Goal: Complete application form: Complete application form

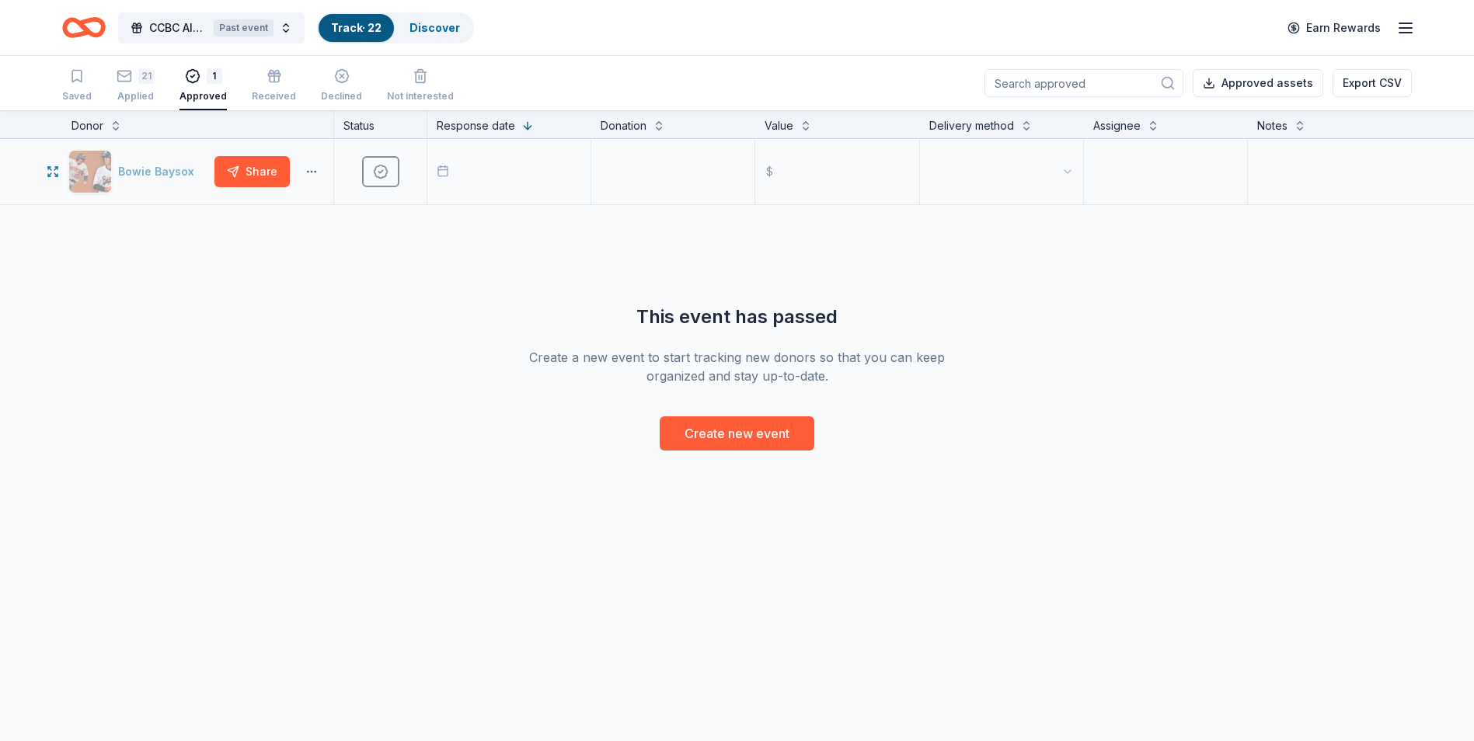
click at [305, 172] on html "CCBC Alumni Crab Feast Past event Track · 22 Discover Earn Rewards Saved 21 App…" at bounding box center [737, 370] width 1474 height 741
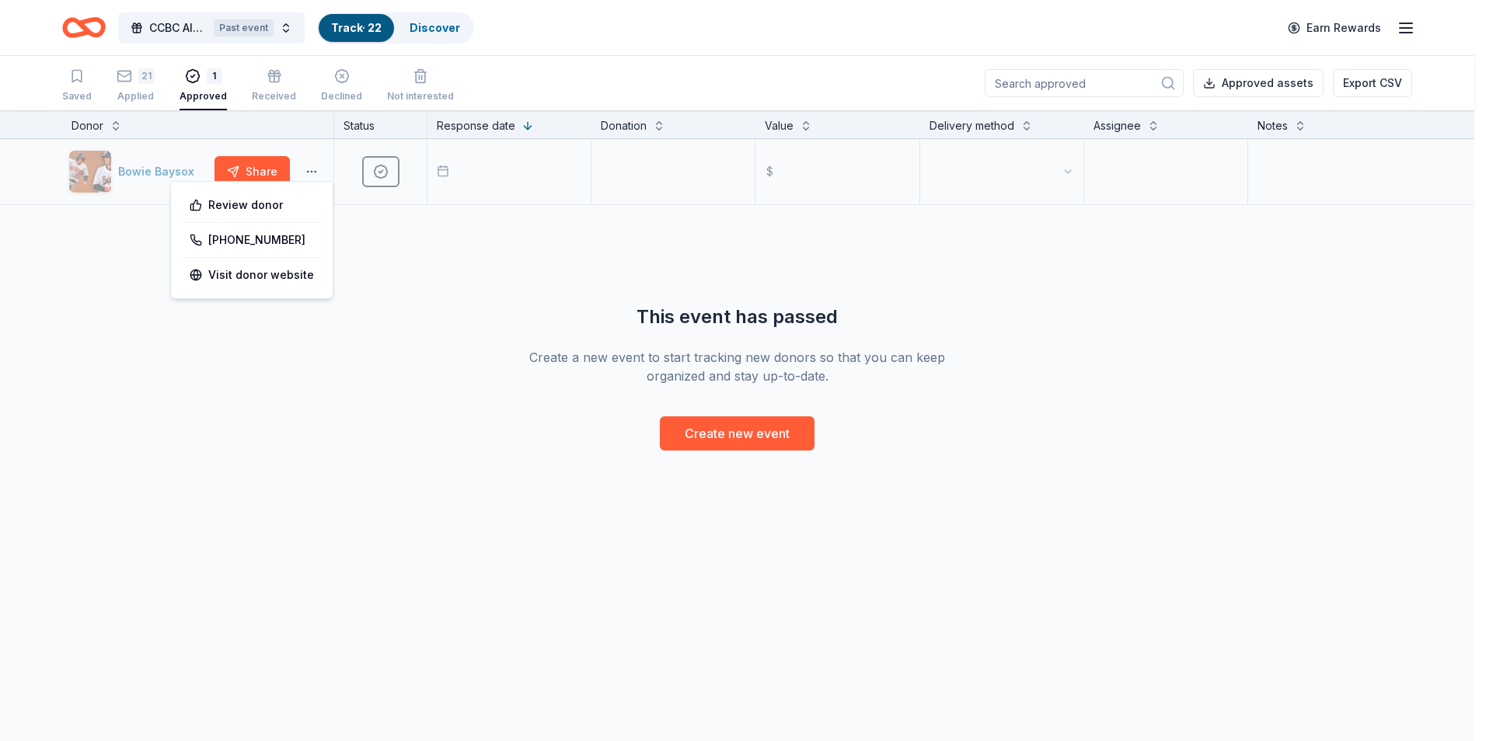
click at [305, 172] on html "CCBC Alumni Crab Feast Past event Track · 22 Discover Earn Rewards Saved 21 App…" at bounding box center [743, 370] width 1486 height 741
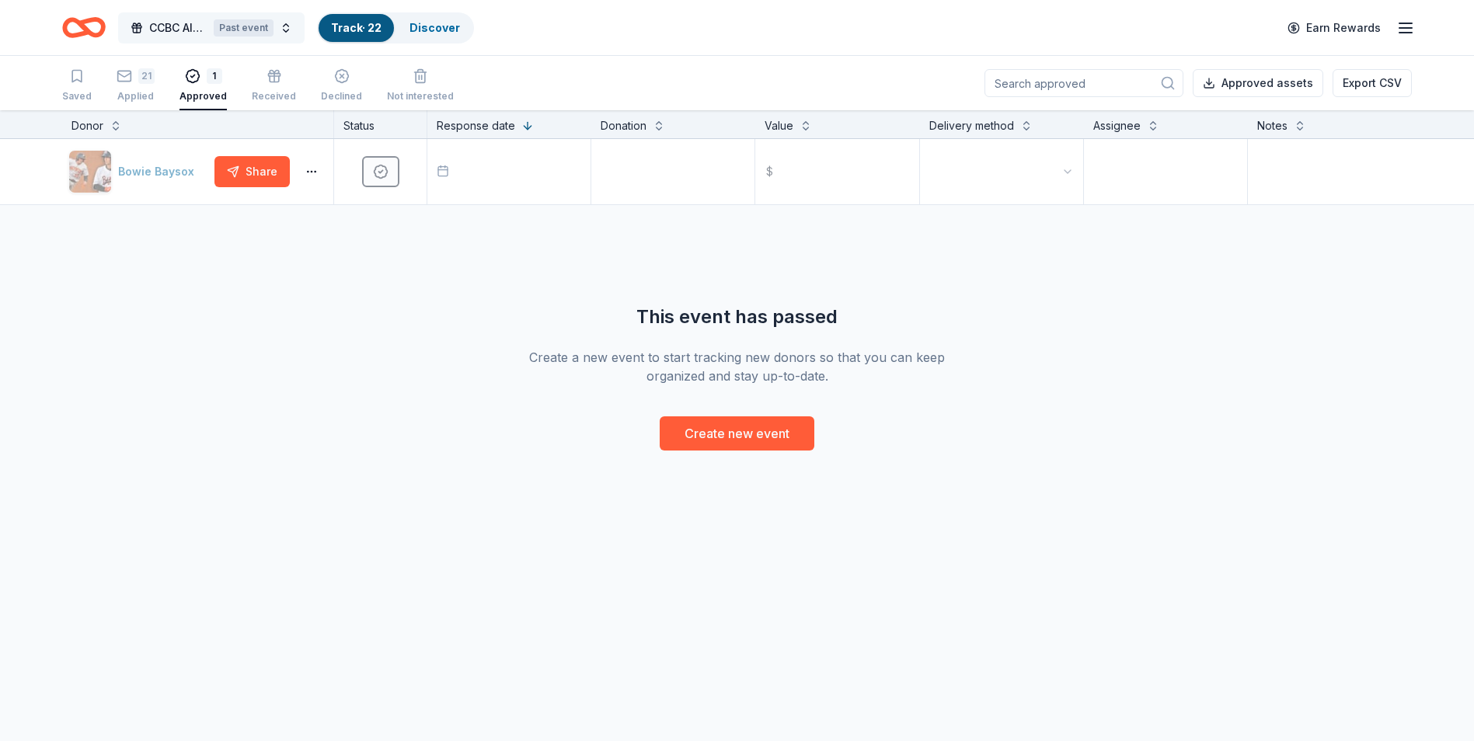
click at [285, 30] on button "CCBC Alumni Crab Feast Past event" at bounding box center [211, 27] width 186 height 31
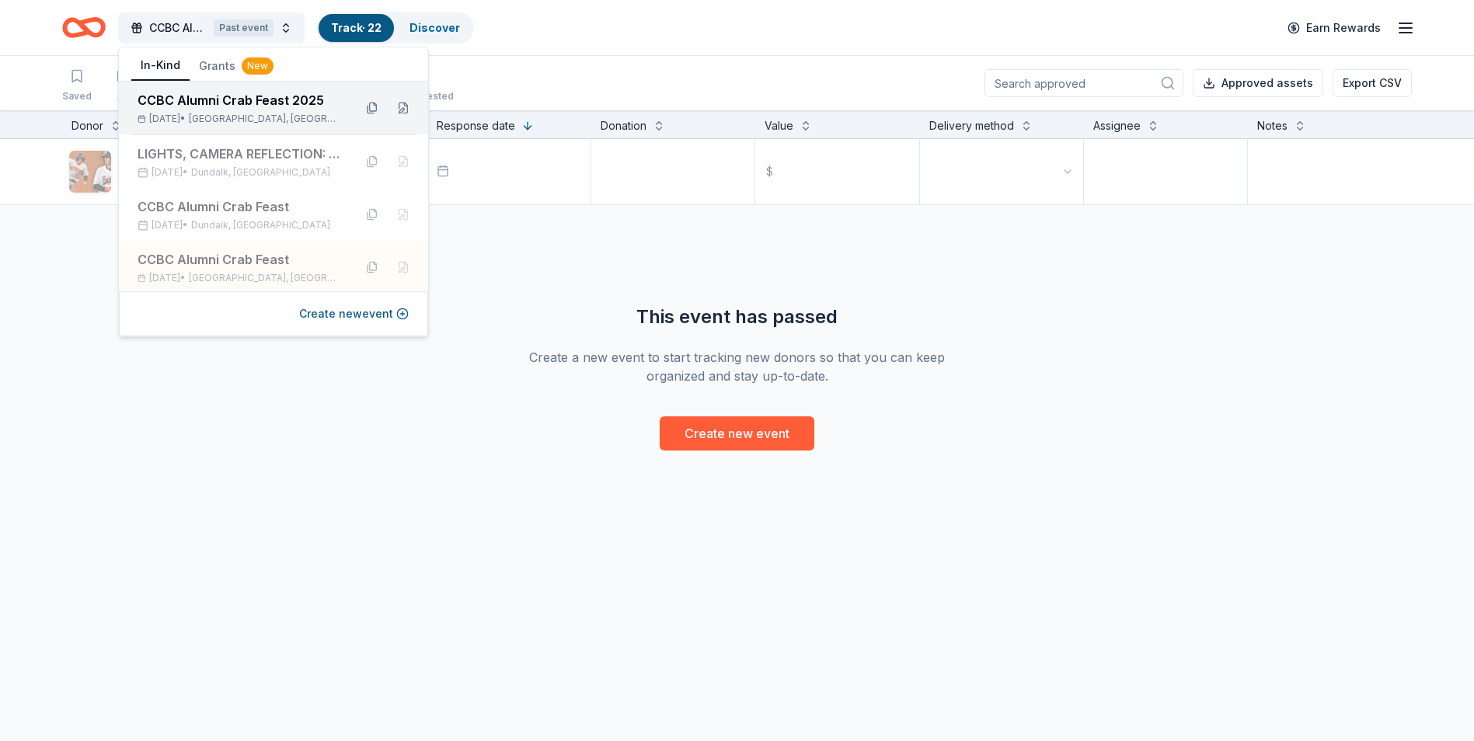
click at [313, 106] on div "CCBC Alumni Crab Feast 2025" at bounding box center [240, 100] width 204 height 19
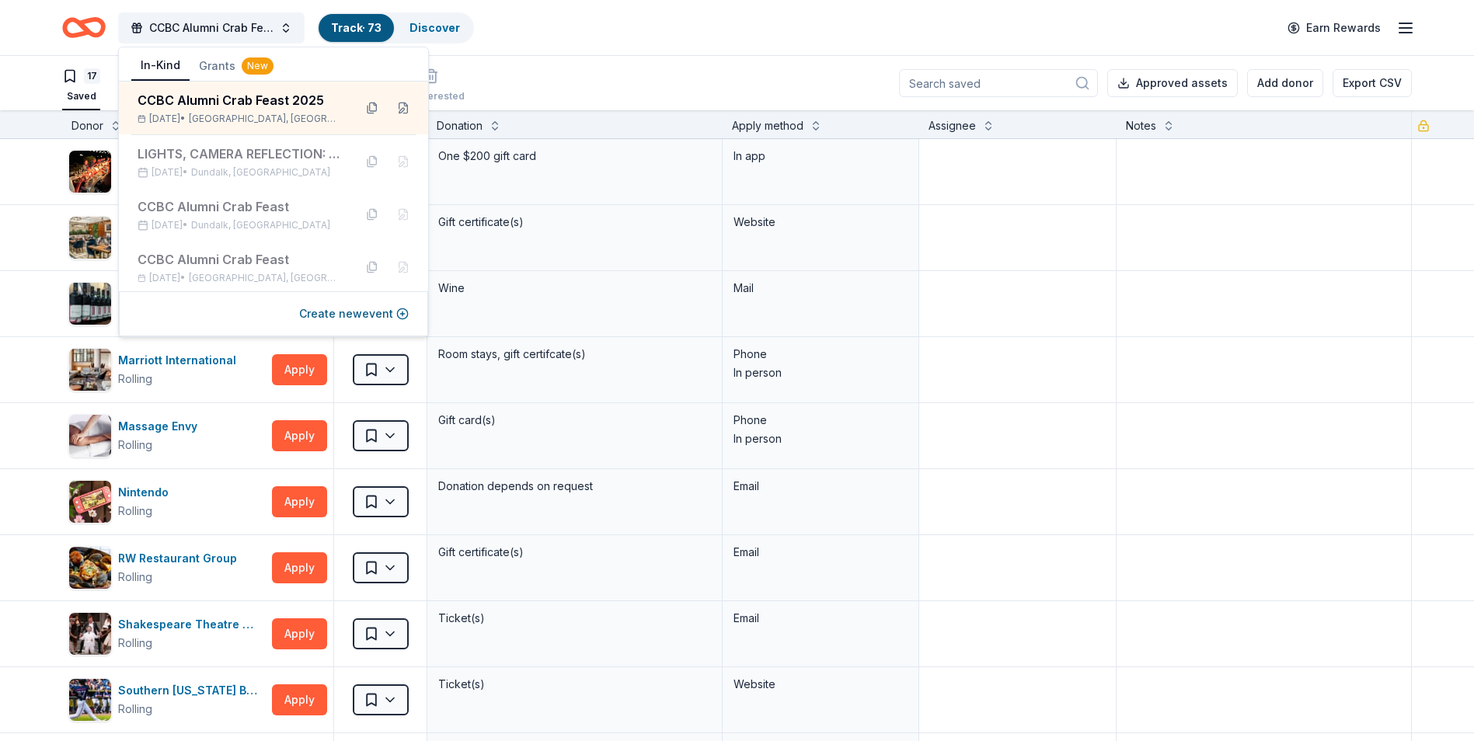
click at [562, 63] on div "17 Saved 37 Applied 12 Approved 3 Received Declined Not interested Approved ass…" at bounding box center [737, 83] width 1350 height 54
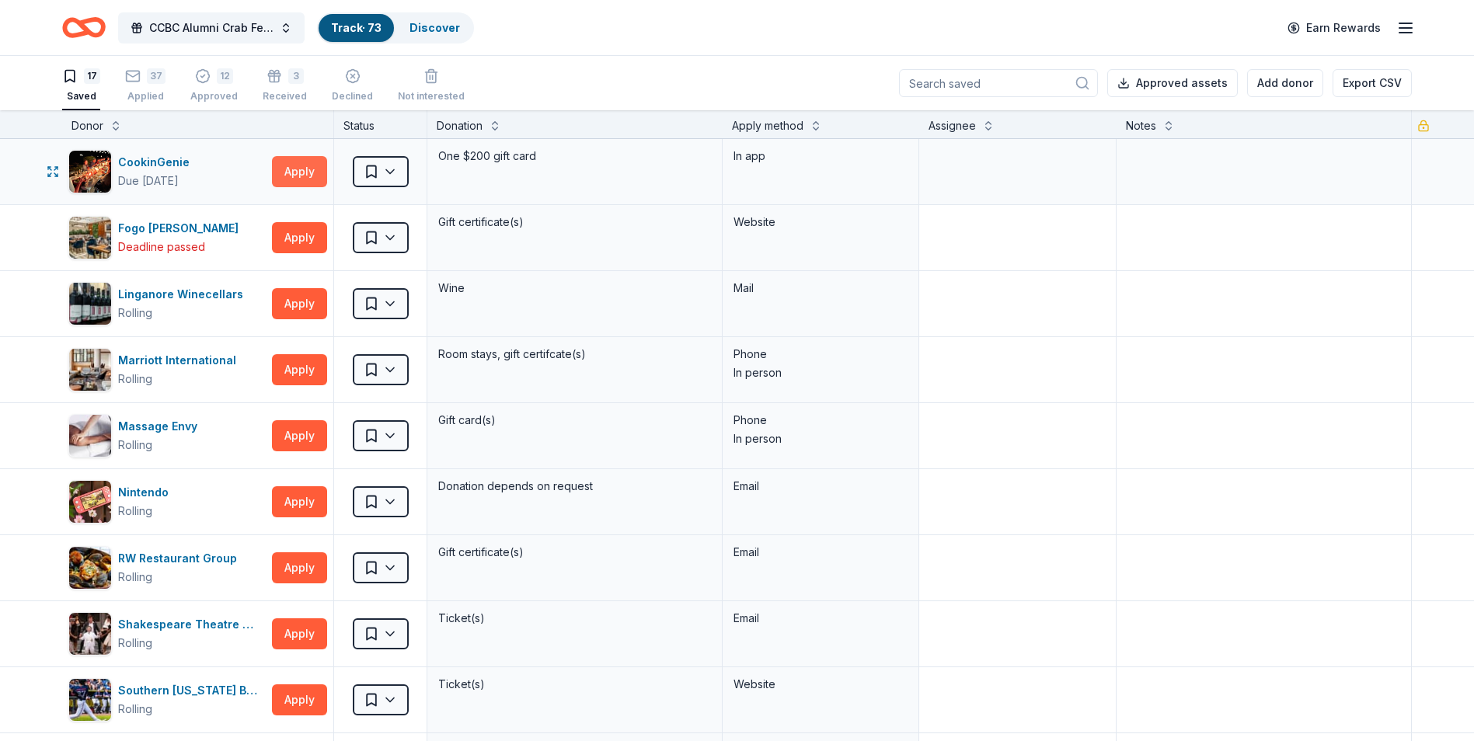
click at [281, 169] on button "Apply" at bounding box center [299, 171] width 55 height 31
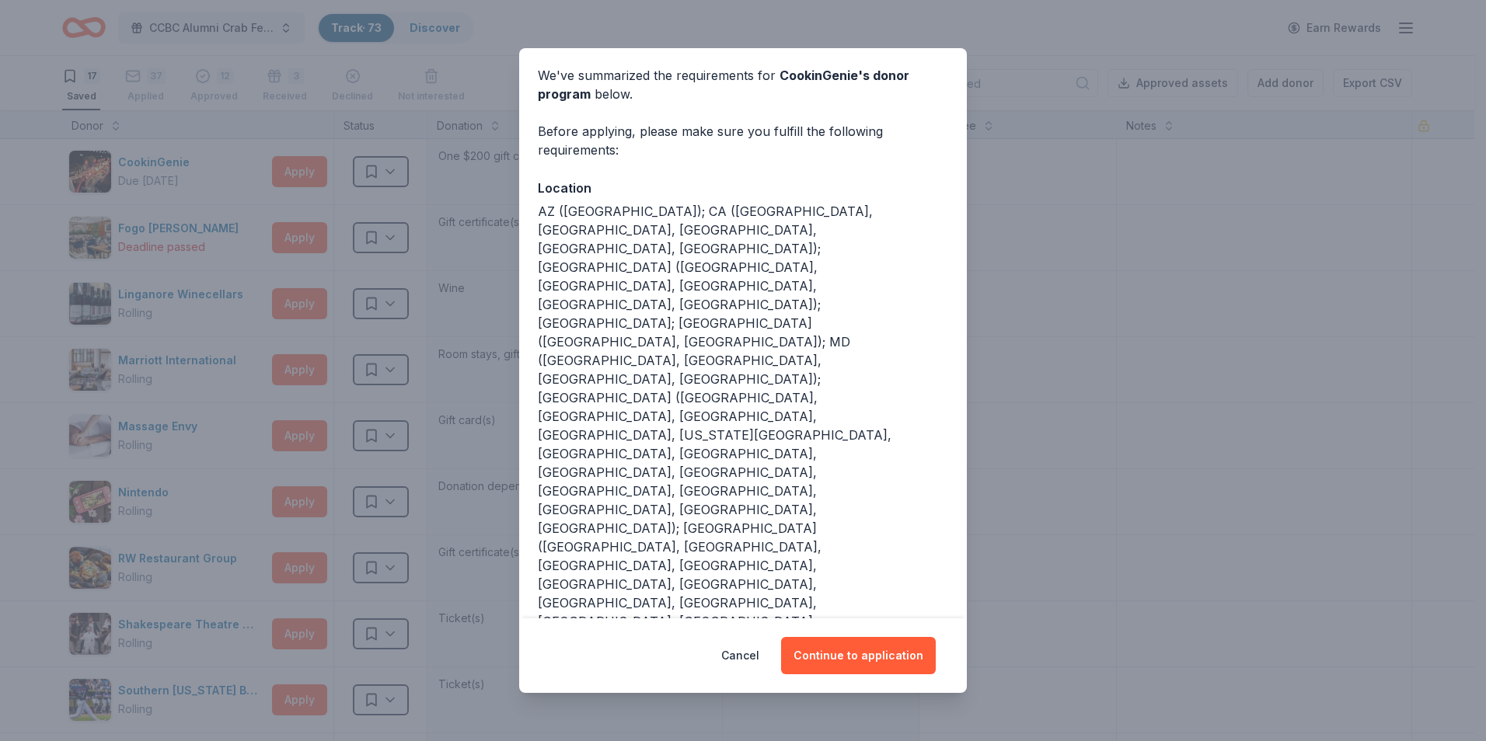
scroll to position [82, 0]
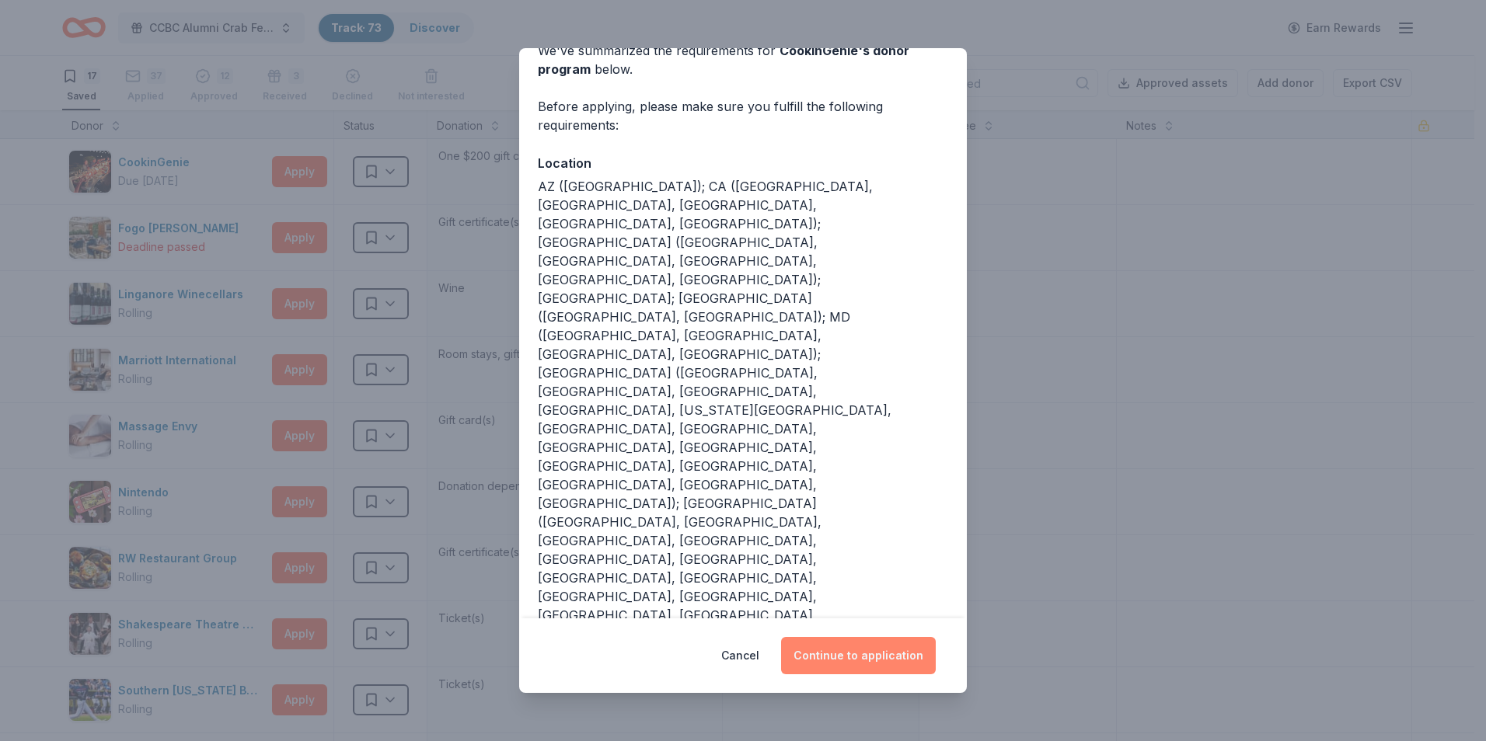
click at [856, 655] on button "Continue to application" at bounding box center [858, 655] width 155 height 37
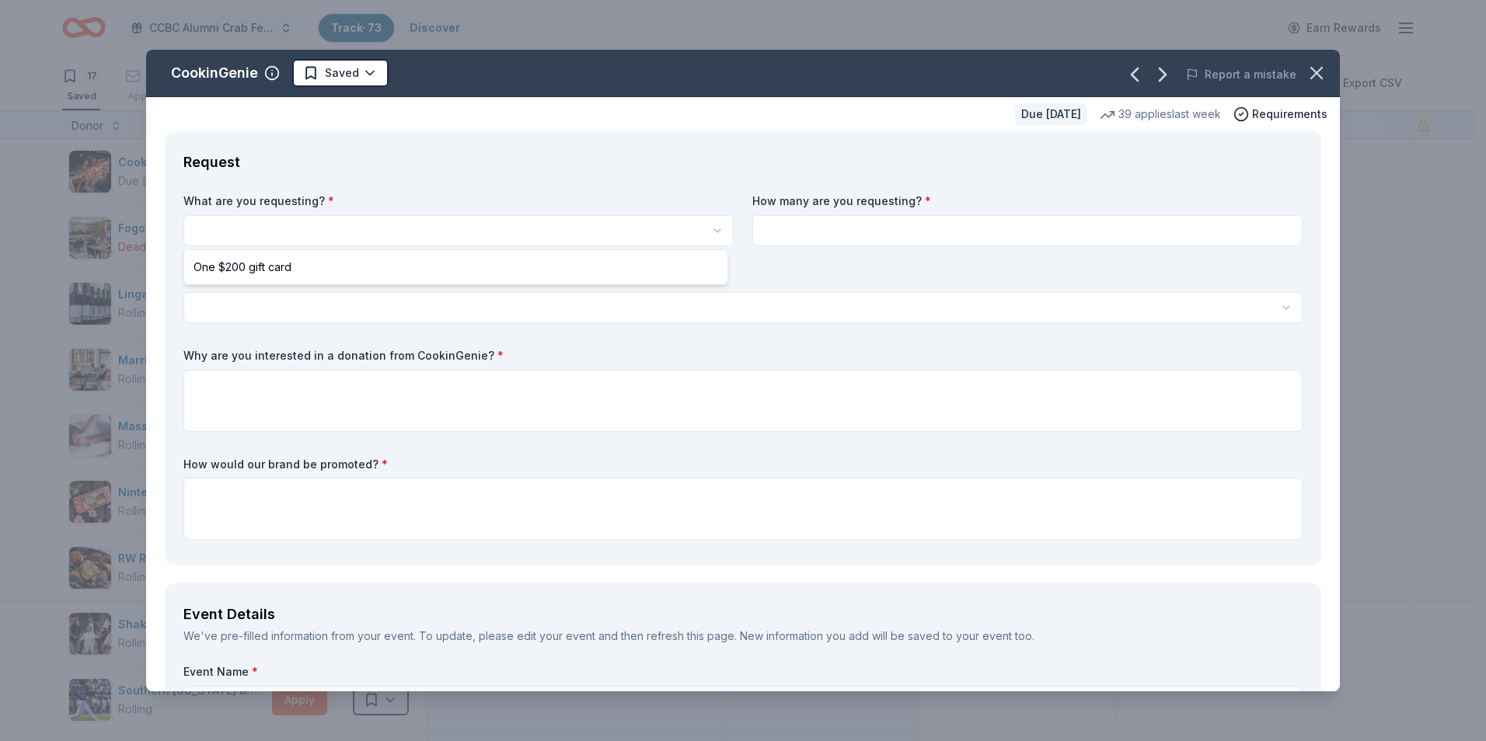
click at [518, 237] on html "CCBC Alumni Crab Feast 2025 Track · 73 Discover Earn Rewards 17 Saved 37 Applie…" at bounding box center [743, 370] width 1486 height 741
select select "One $200 gift card"
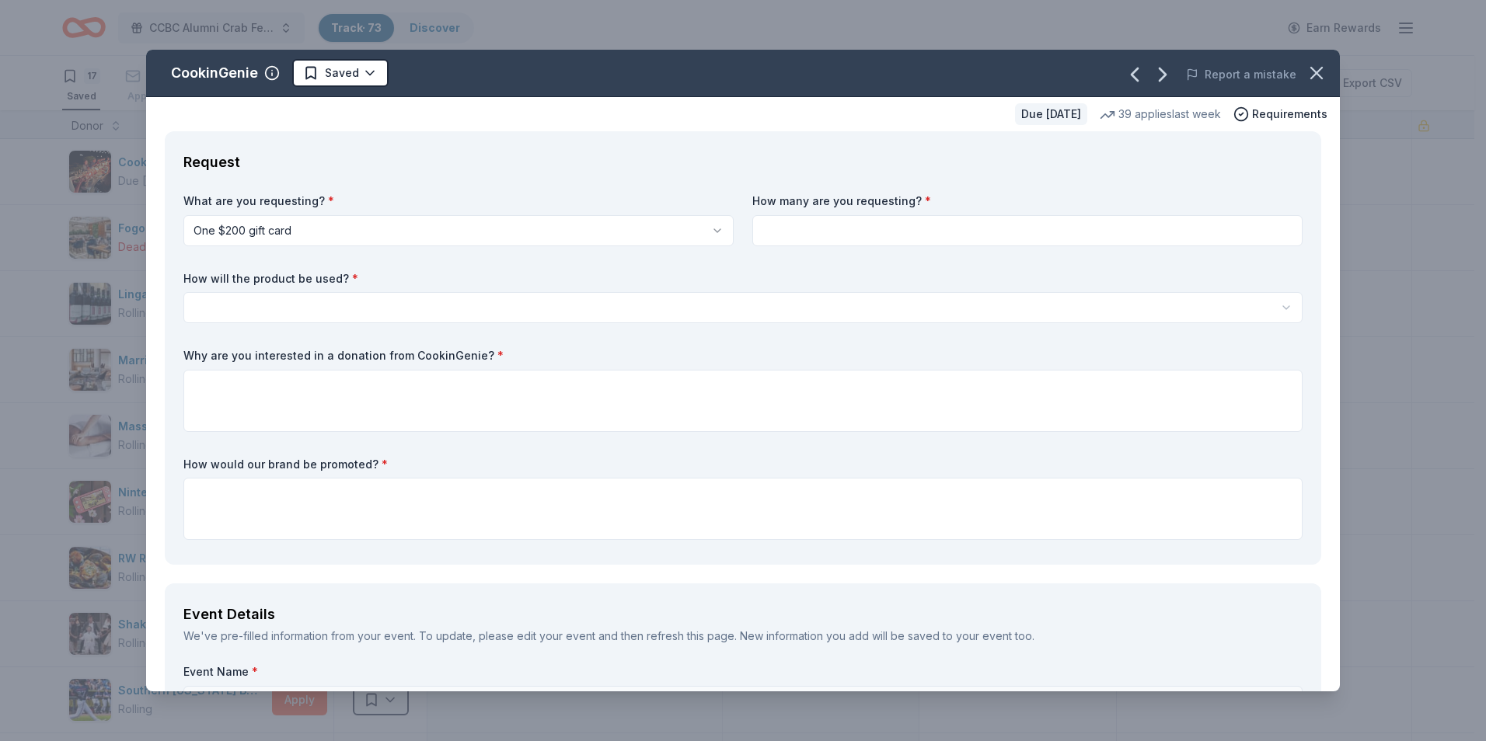
click at [903, 219] on input at bounding box center [1027, 230] width 550 height 31
type input "1"
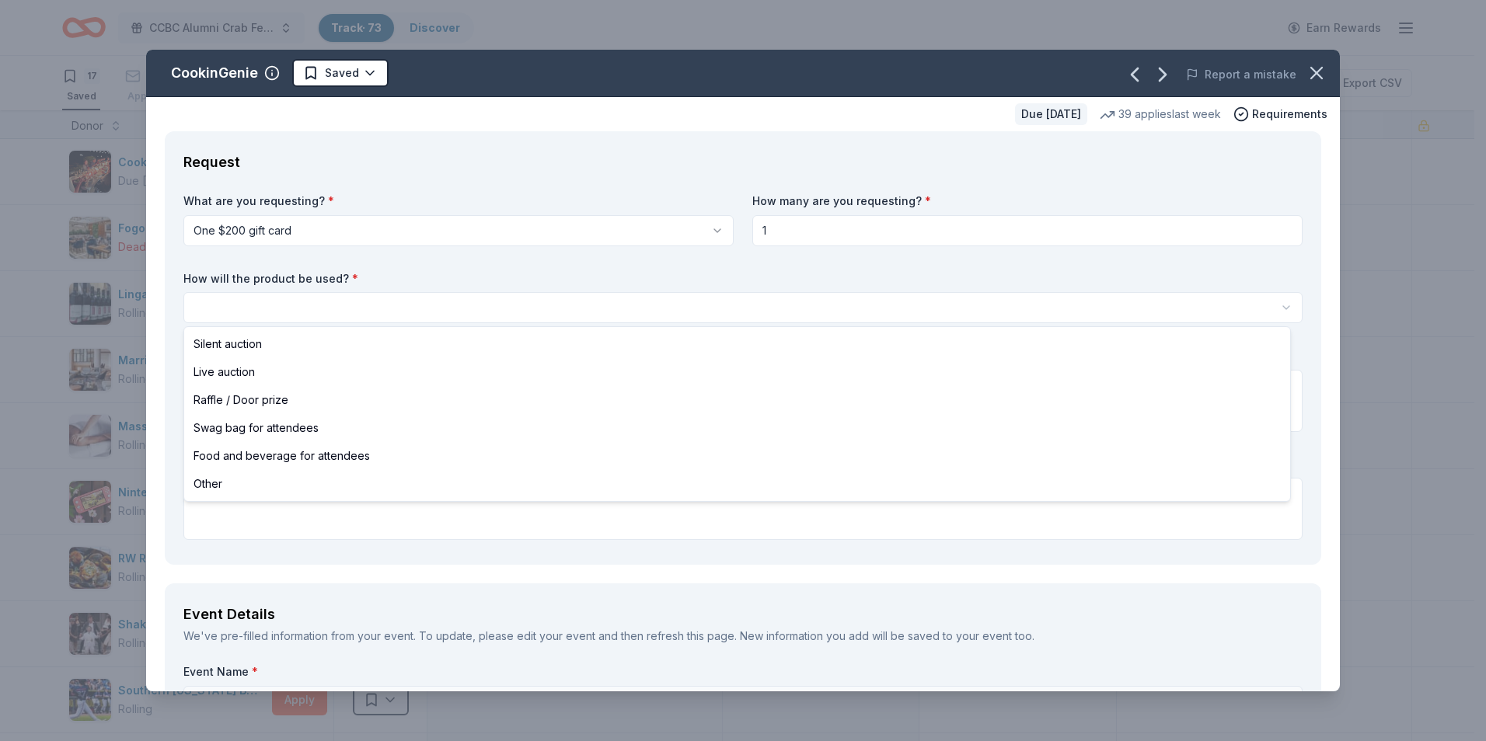
click at [399, 299] on html "CCBC Alumni Crab Feast 2025 Track · 73 Discover Earn Rewards 17 Saved 37 Applie…" at bounding box center [743, 370] width 1486 height 741
select select "silentAuction"
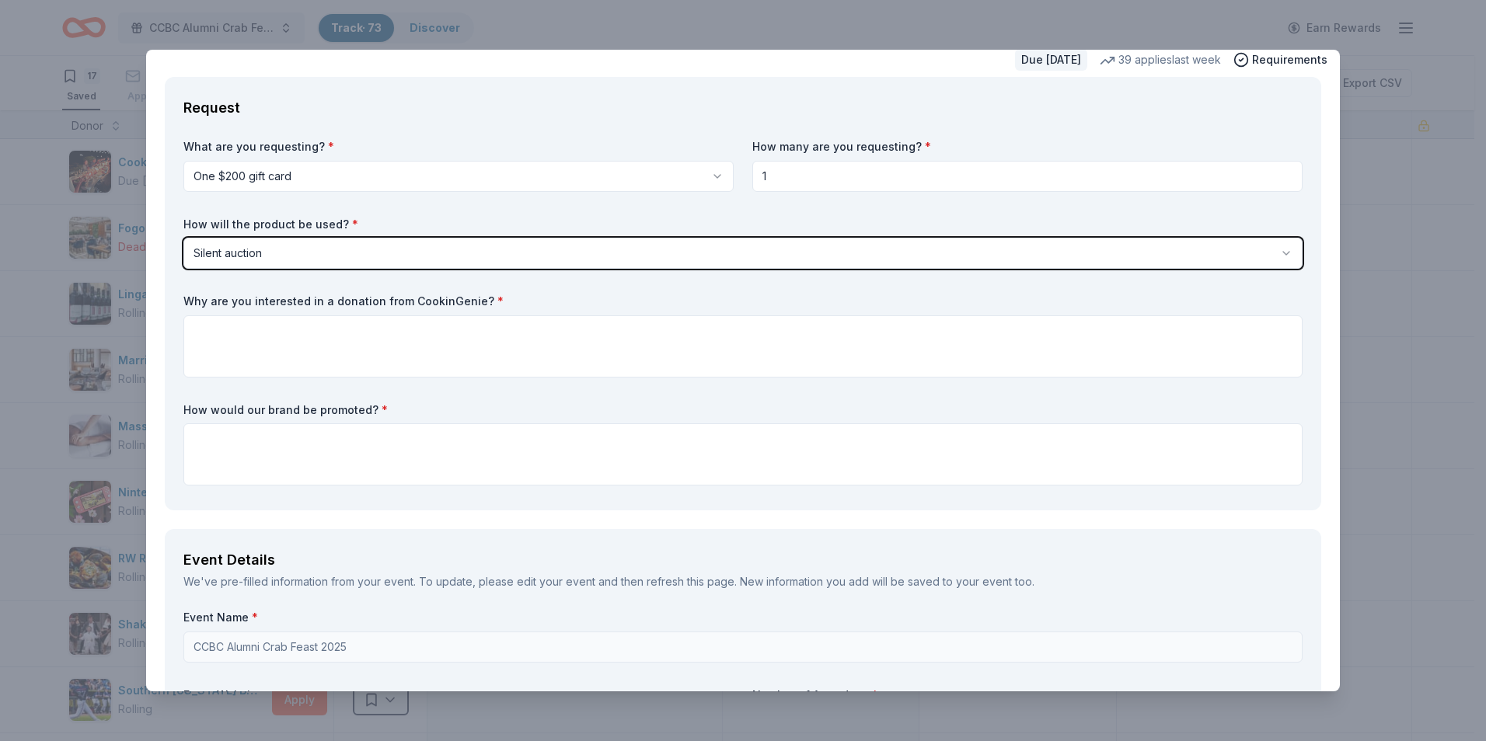
scroll to position [78, 0]
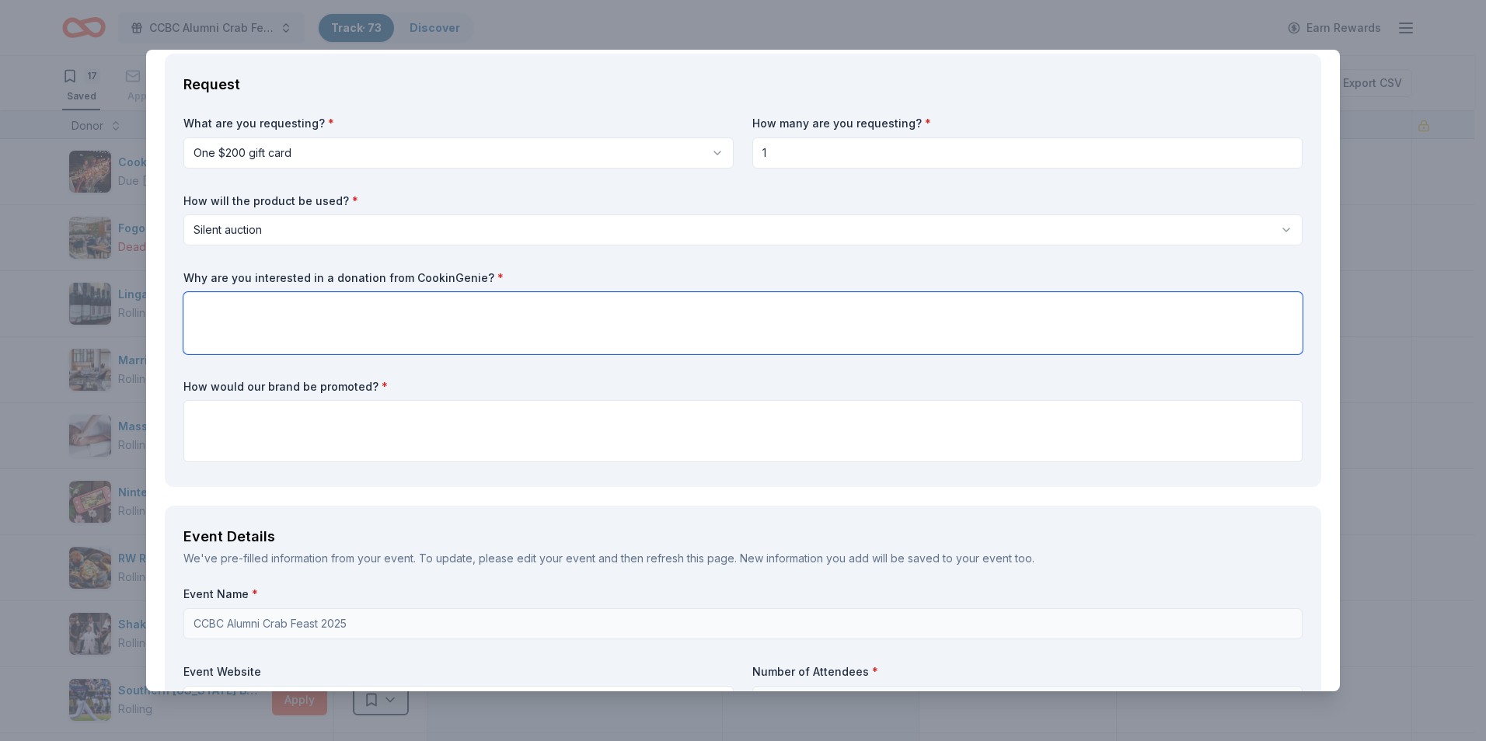
click at [359, 318] on textarea at bounding box center [742, 323] width 1119 height 62
type textarea "CookinGenie is a great item to offer in a silent auction. Experiential items ar…"
click at [470, 400] on textarea at bounding box center [742, 431] width 1119 height 62
paste textarea "Your generosity will be acknowledged in our event program, on-site signage, and…"
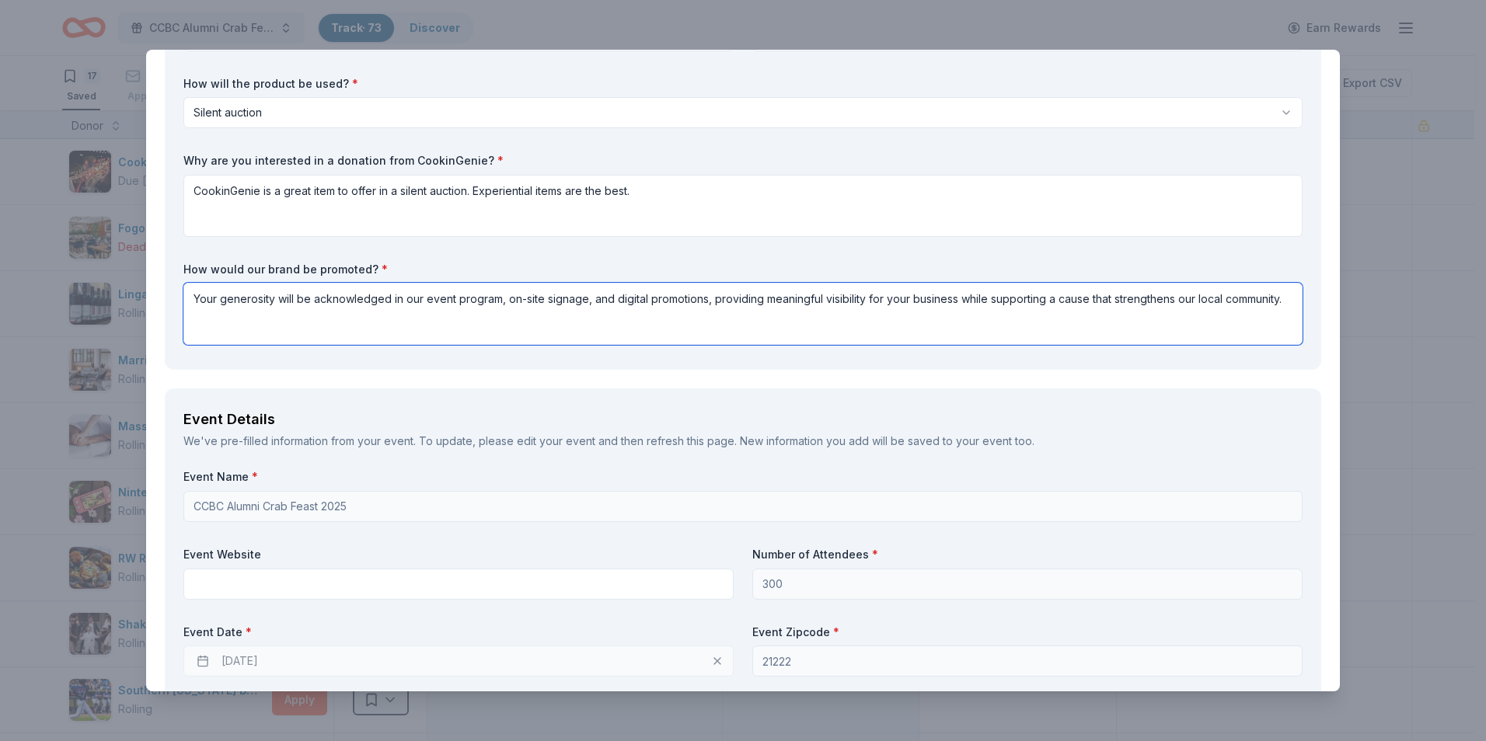
scroll to position [311, 0]
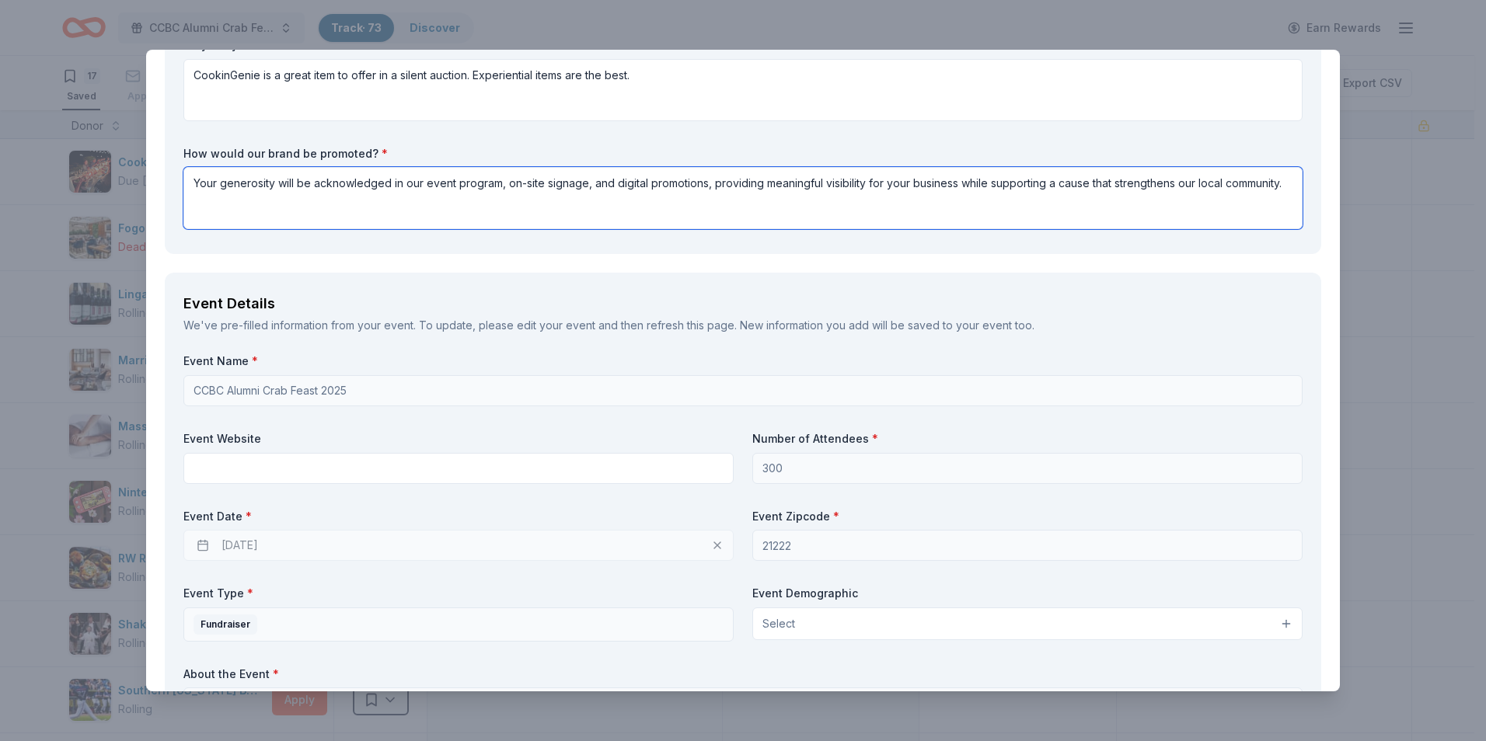
type textarea "Your generosity will be acknowledged in our event program, on-site signage, and…"
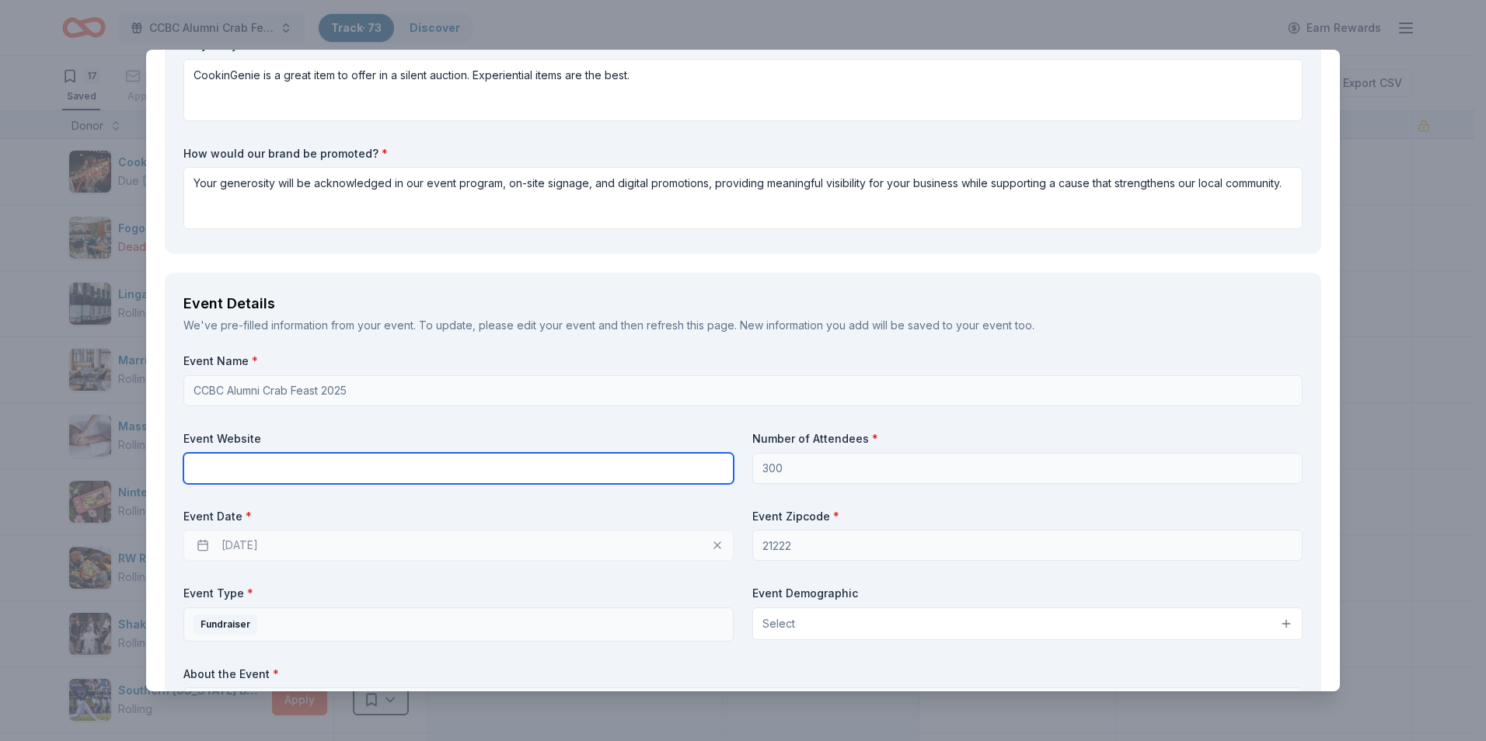
click at [343, 469] on input "text" at bounding box center [458, 468] width 550 height 31
paste input "https://foundation.ccbcmd.edu/e/2025-ccbc-alumni-crab-feast"
type input "https://foundation.ccbcmd.edu/e/2025-ccbc-alumni-crab-feast"
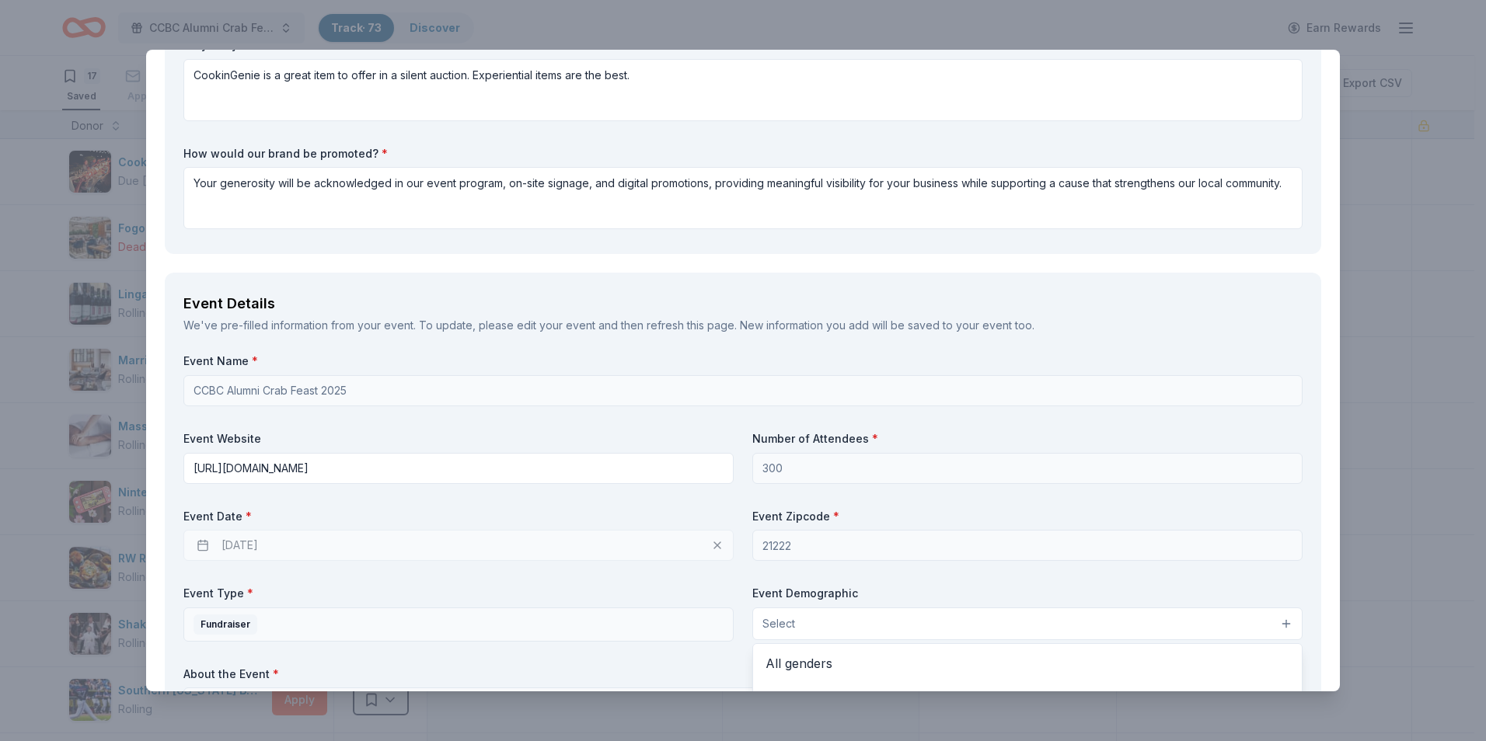
click at [807, 615] on button "Select" at bounding box center [1027, 624] width 550 height 33
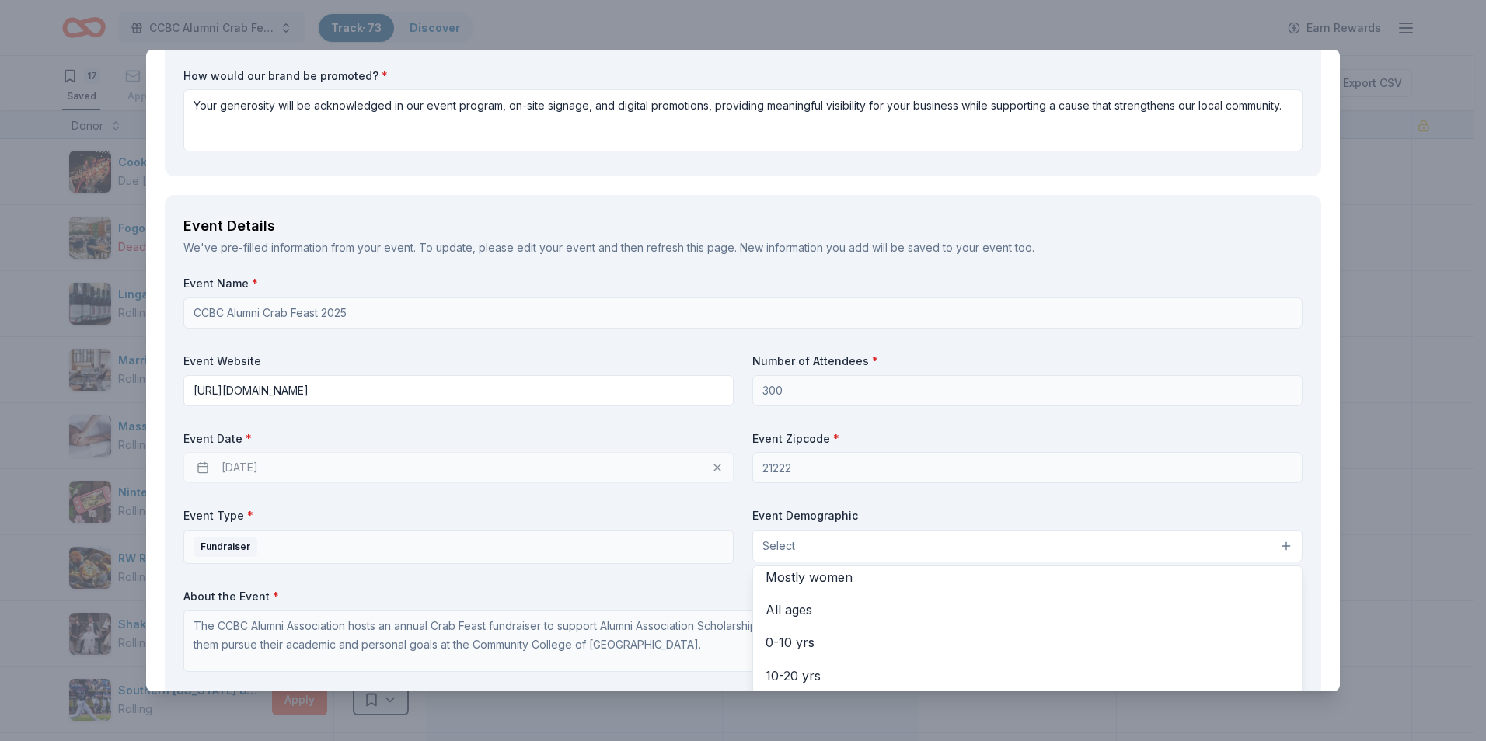
scroll to position [0, 0]
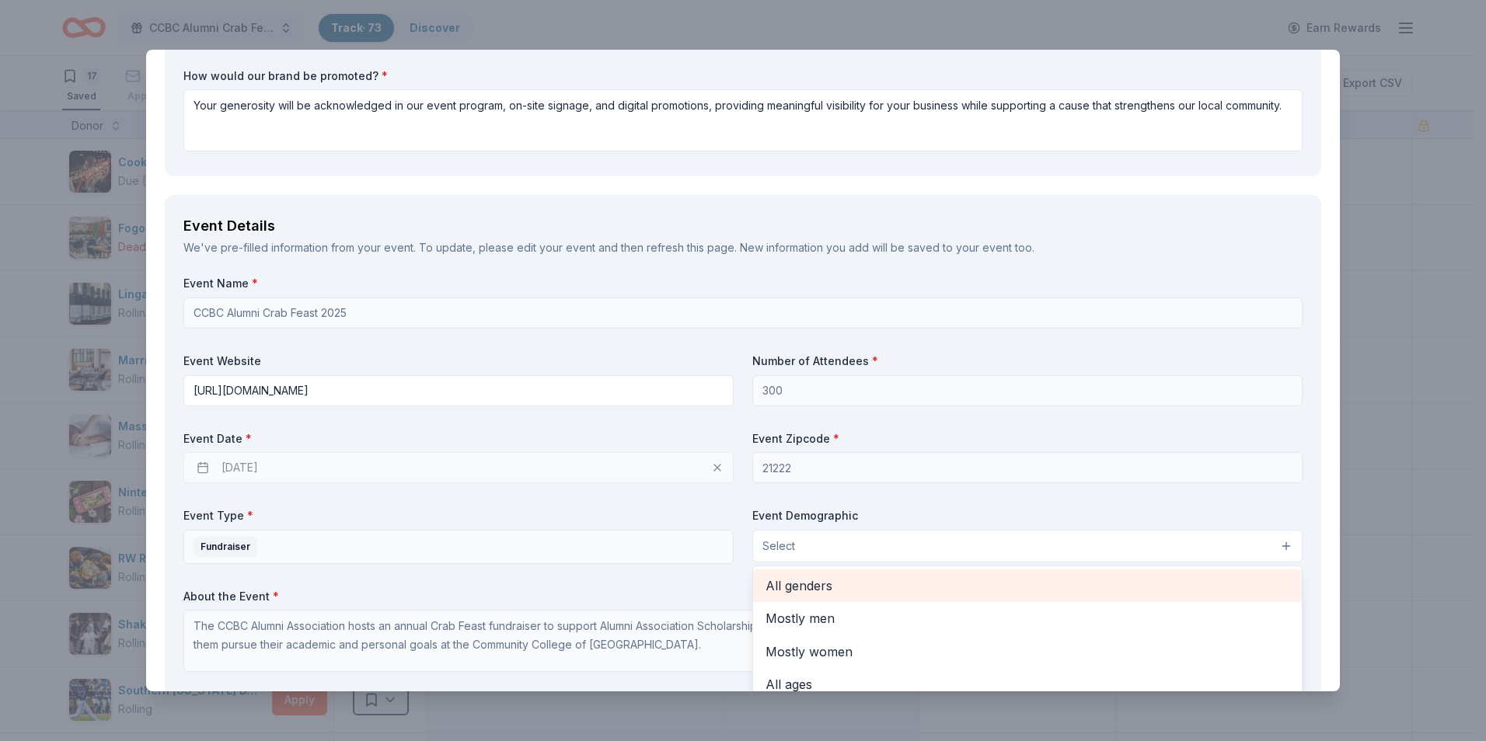
click at [921, 592] on span "All genders" at bounding box center [1027, 586] width 524 height 20
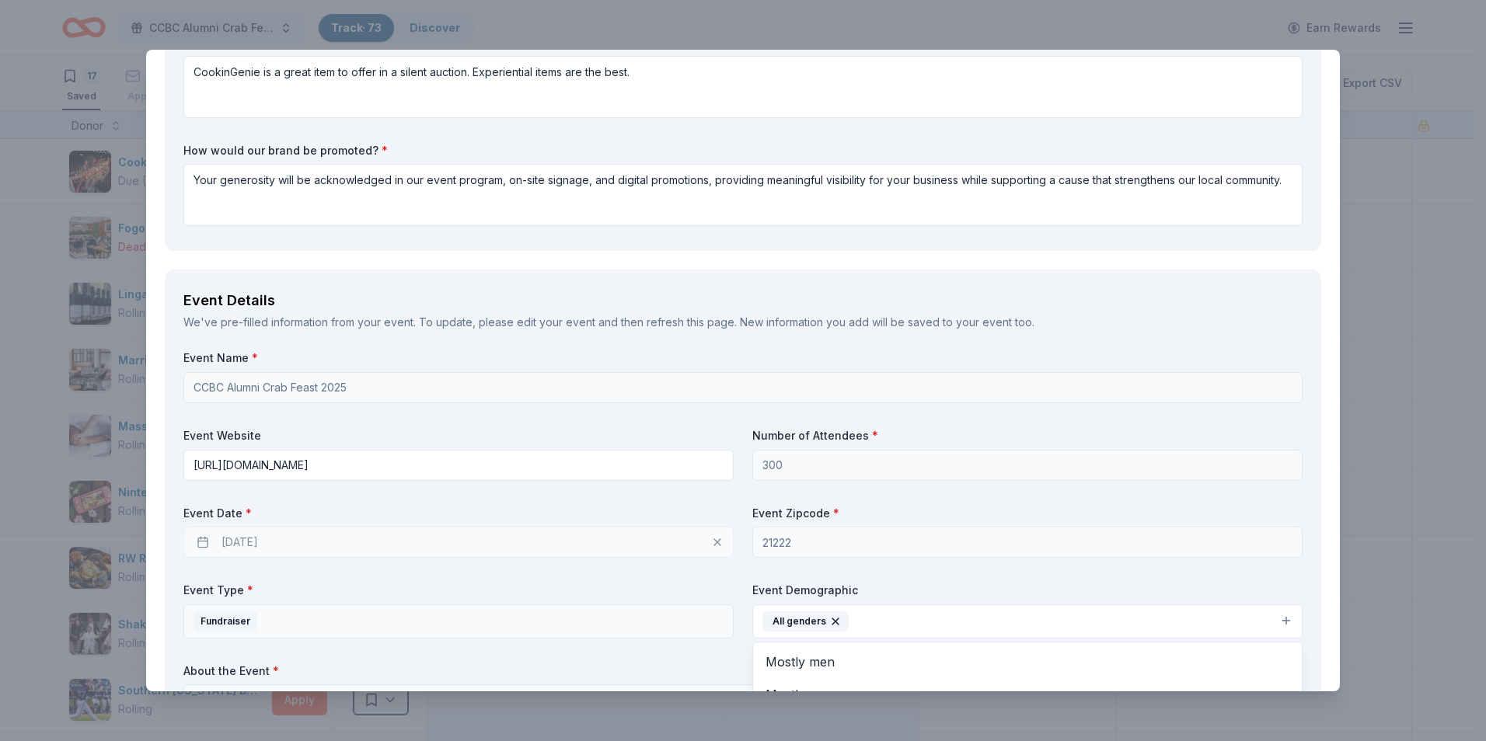
scroll to position [311, 0]
click at [976, 616] on button "All genders" at bounding box center [1027, 625] width 550 height 34
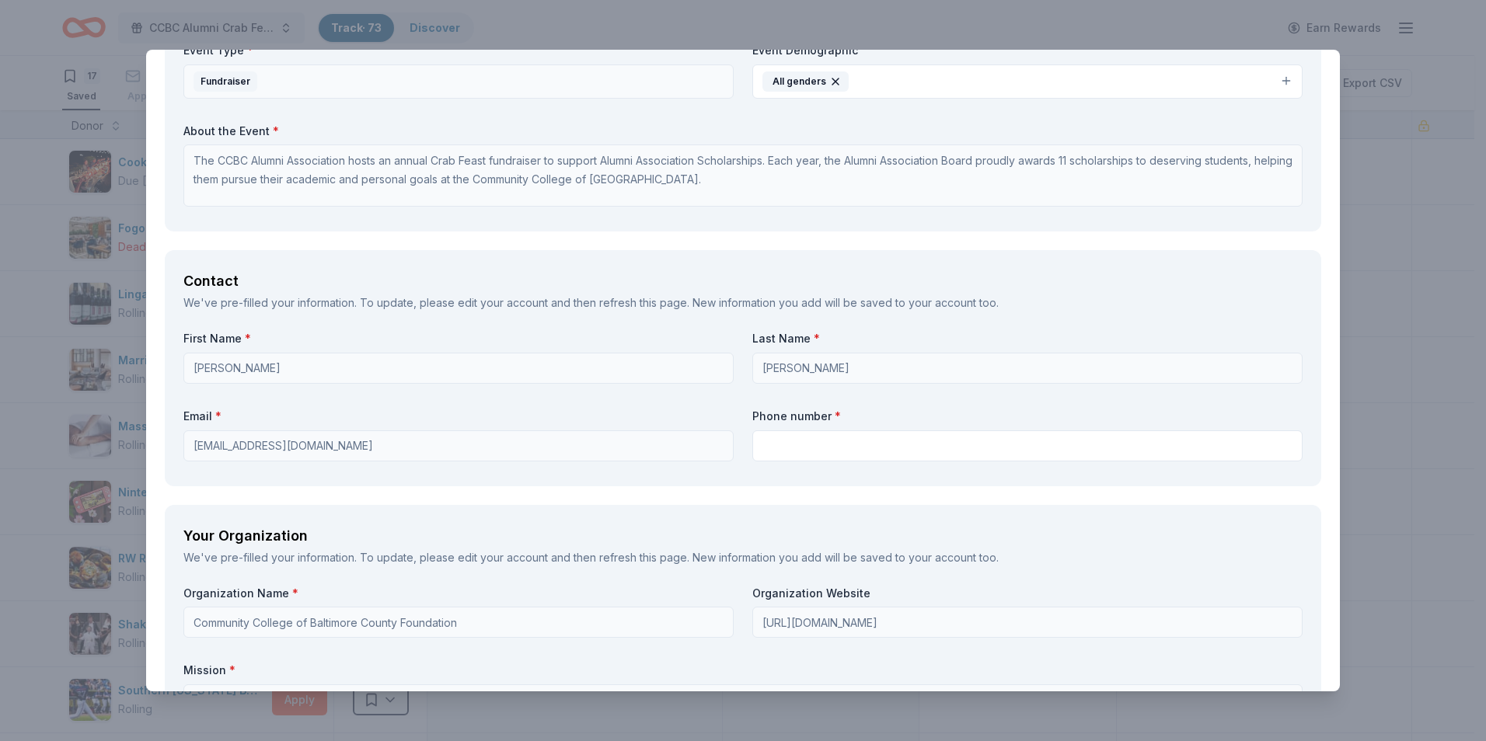
scroll to position [855, 0]
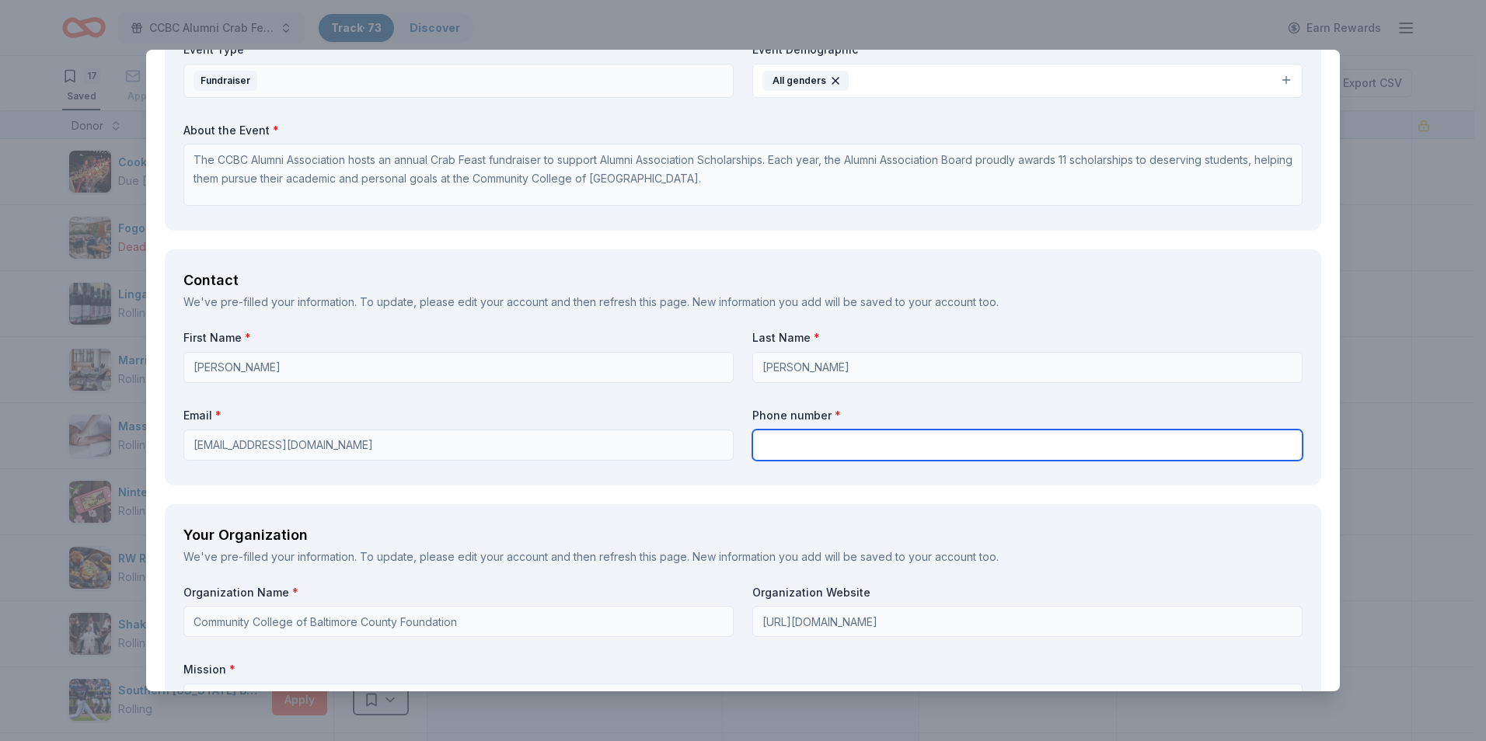
click at [810, 430] on input "text" at bounding box center [1027, 445] width 550 height 31
type input "4438403544"
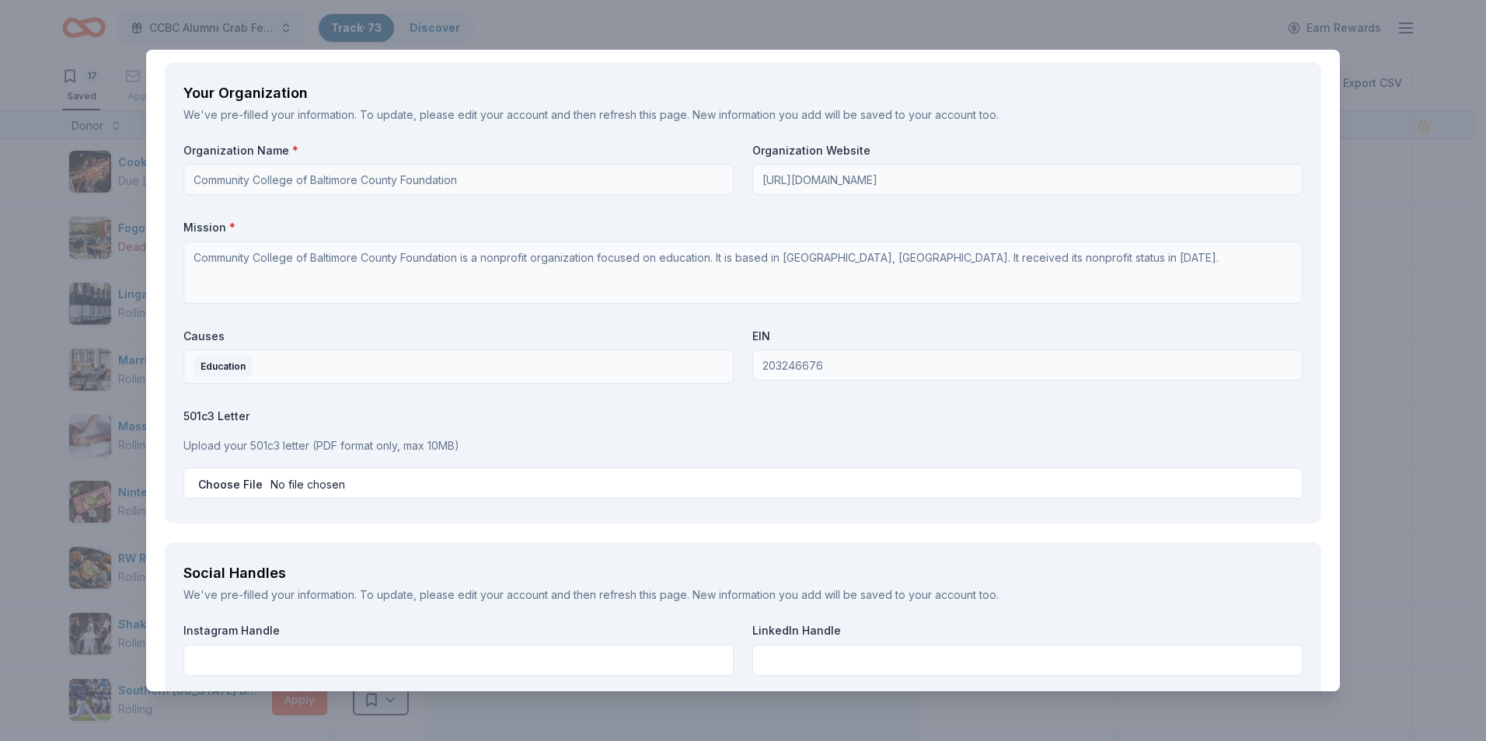
scroll to position [1321, 0]
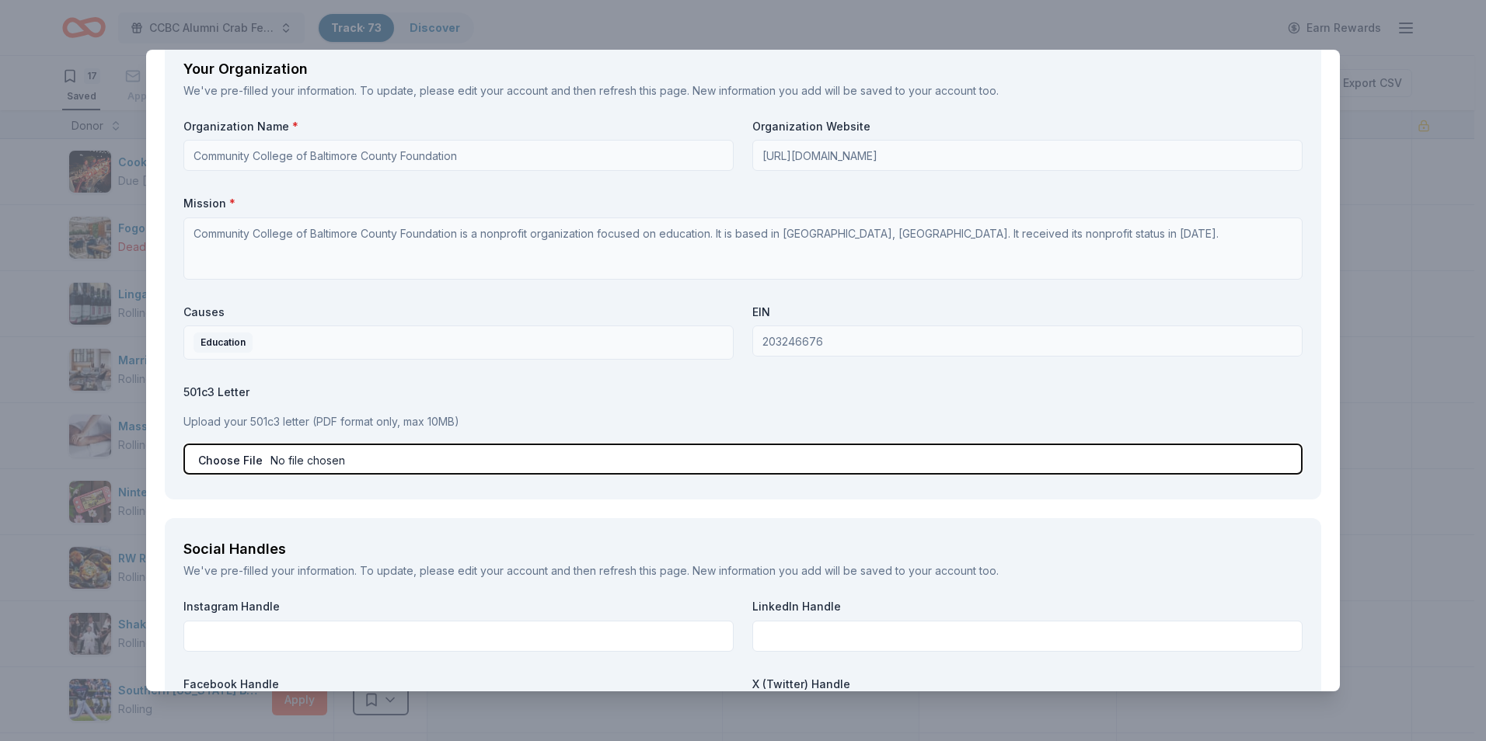
click at [233, 460] on input "file" at bounding box center [742, 459] width 1119 height 31
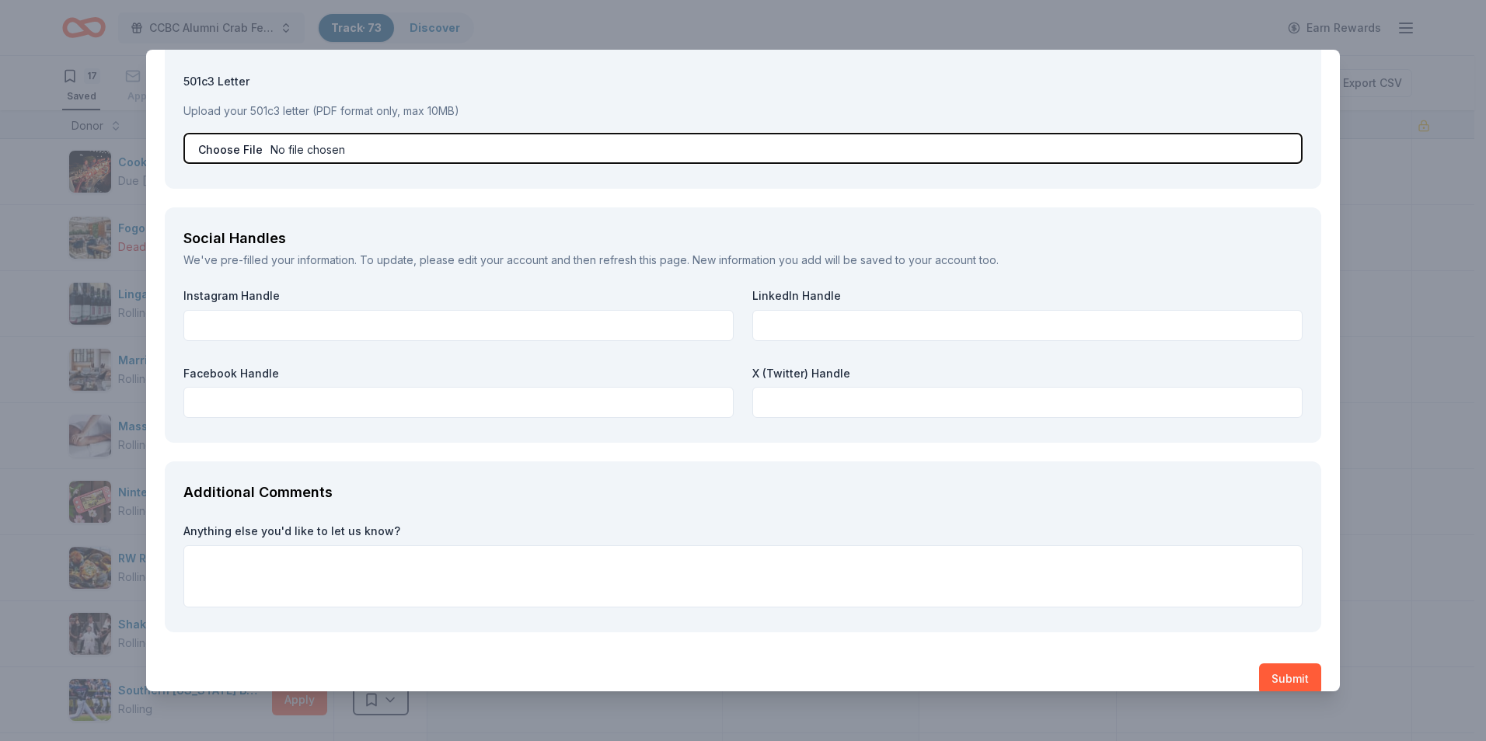
scroll to position [1653, 0]
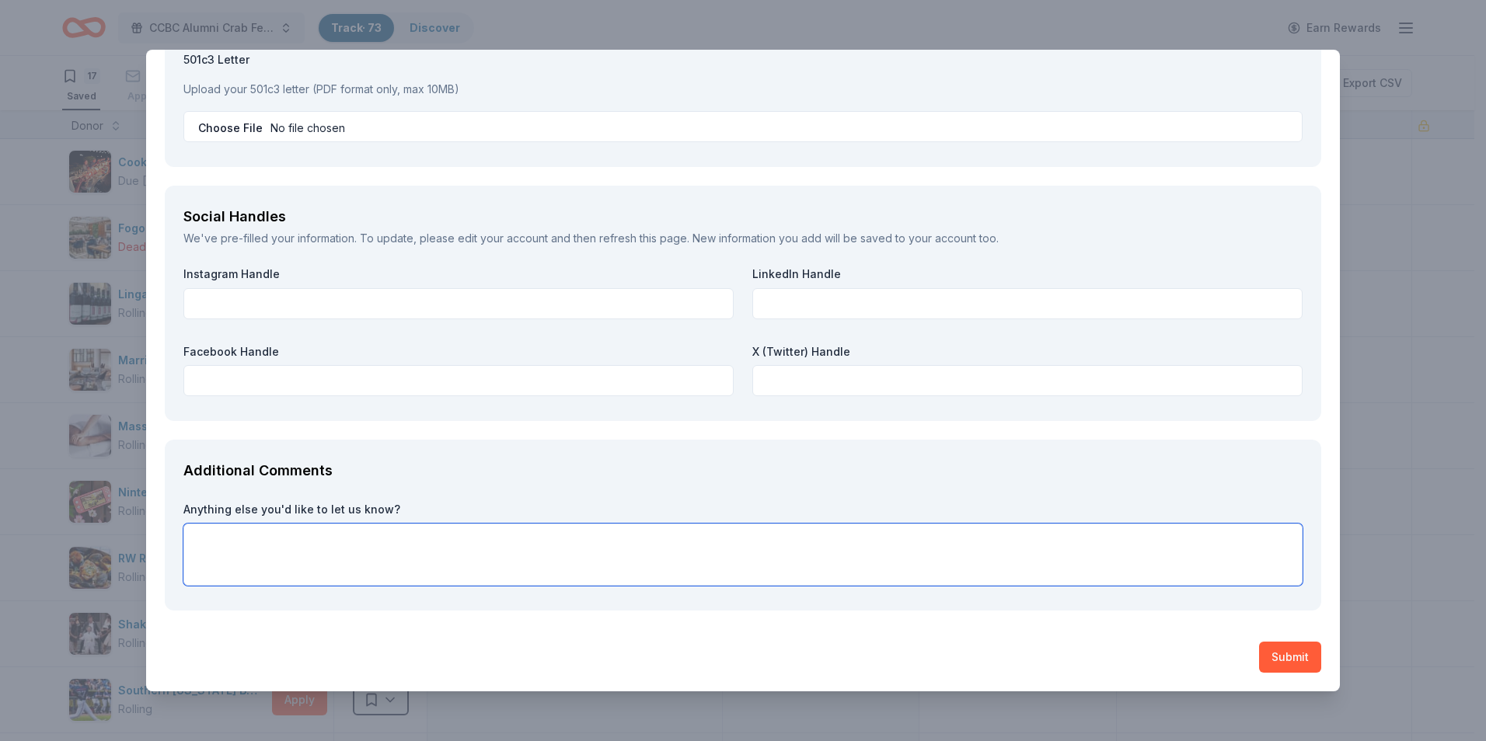
click at [300, 538] on textarea at bounding box center [742, 555] width 1119 height 62
paste textarea "Now in its fifteenth year, the Crab Feast is the Alumni Association’s signature…"
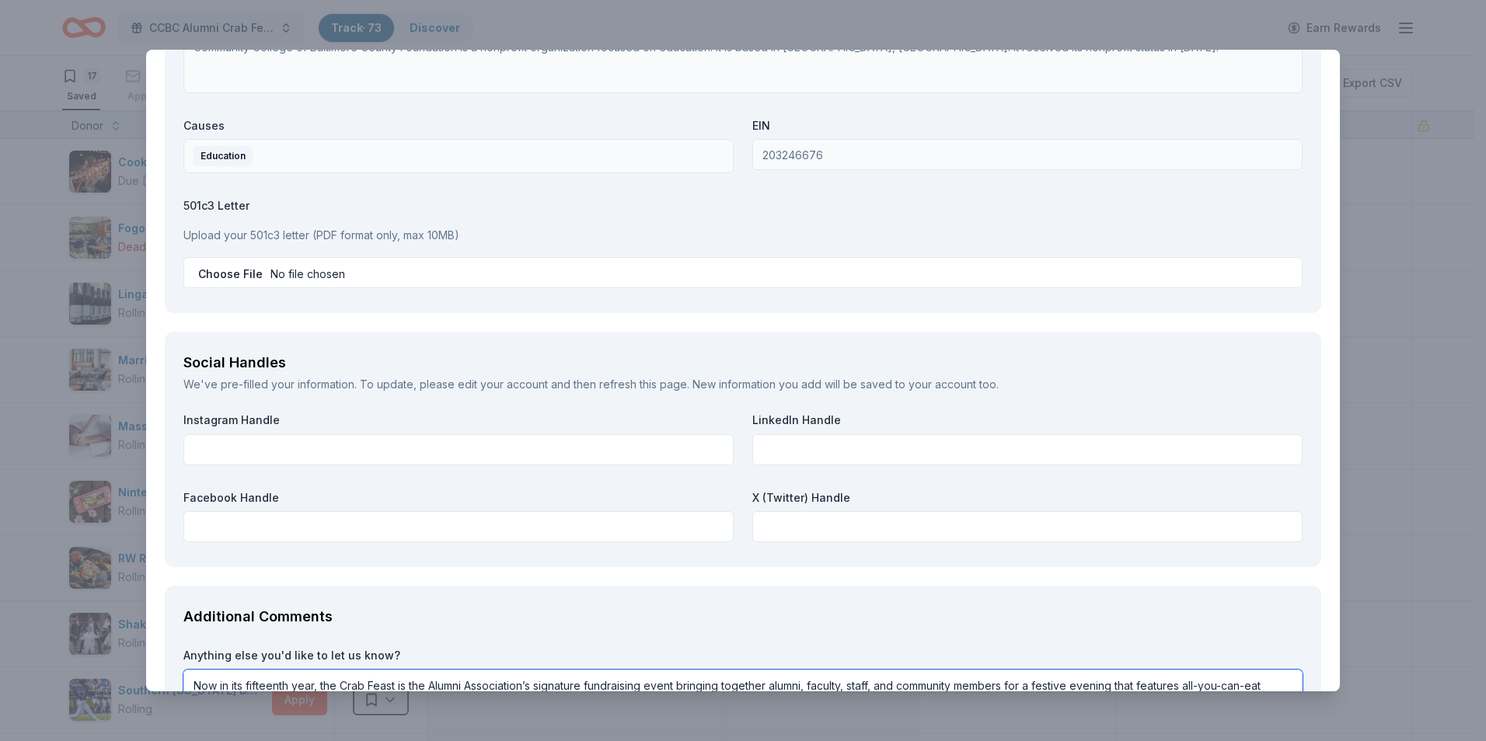
scroll to position [1501, 0]
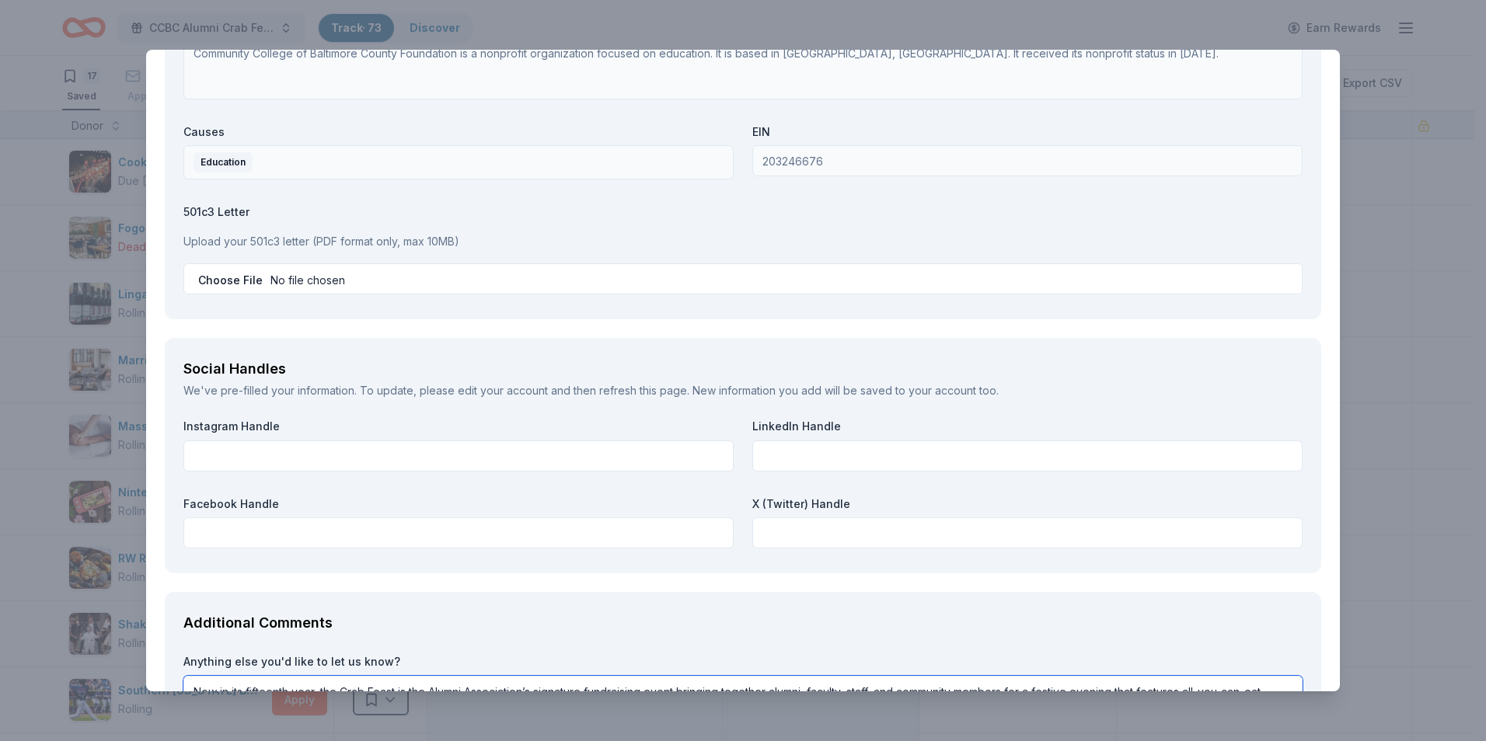
type textarea "Now in its fifteenth year, the Crab Feast is the Alumni Association’s signature…"
click at [313, 430] on label "Instagram Handle" at bounding box center [458, 427] width 550 height 16
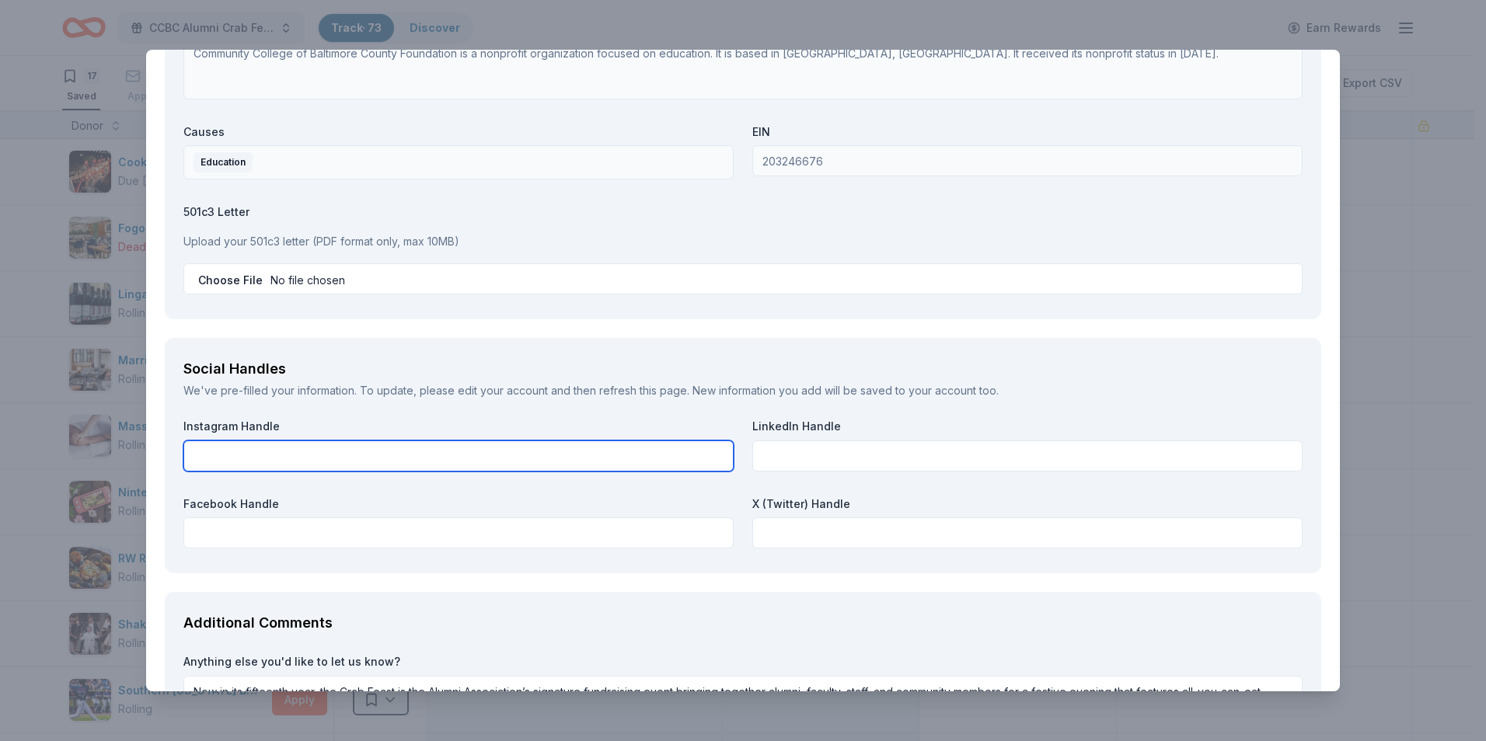
click at [300, 444] on input "text" at bounding box center [458, 456] width 550 height 31
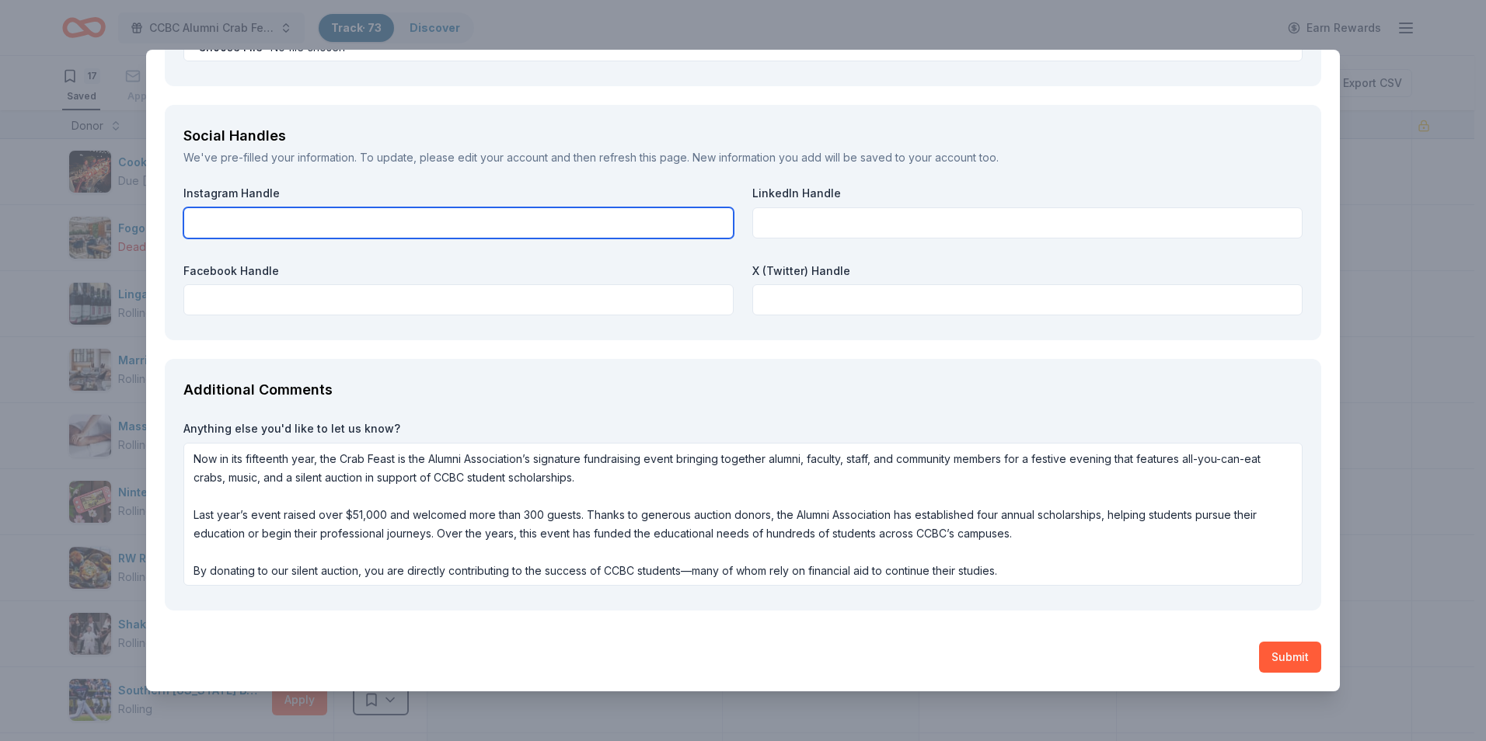
scroll to position [2, 0]
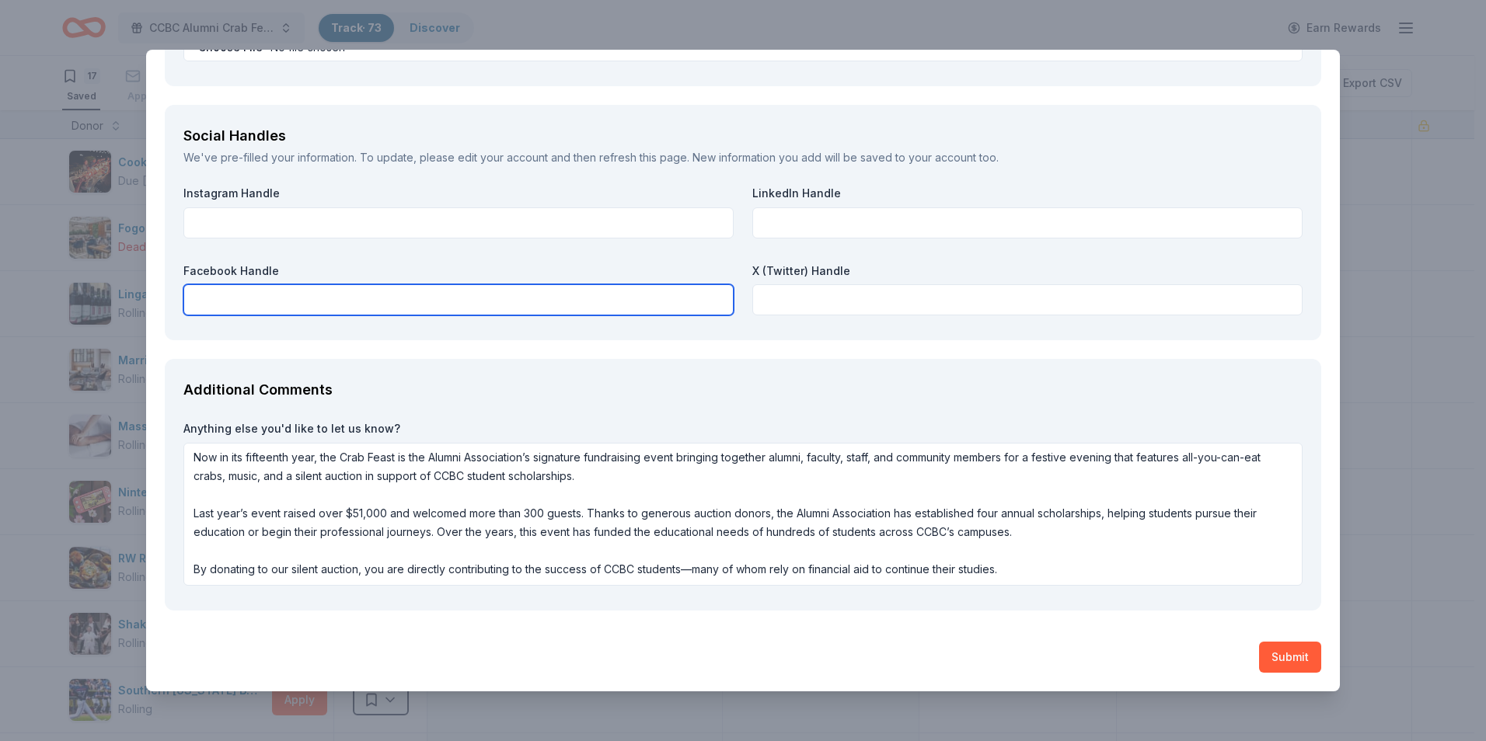
click at [364, 295] on input "text" at bounding box center [458, 299] width 550 height 31
drag, startPoint x: 322, startPoint y: 301, endPoint x: 110, endPoint y: 288, distance: 212.5
click at [109, 287] on div "CookinGenie Saved Report a mistake Due in 21 days 39 applies last week Requirem…" at bounding box center [743, 370] width 1486 height 741
paste input "https://www.facebook.com/search/top?q=ccbc%20alumni"
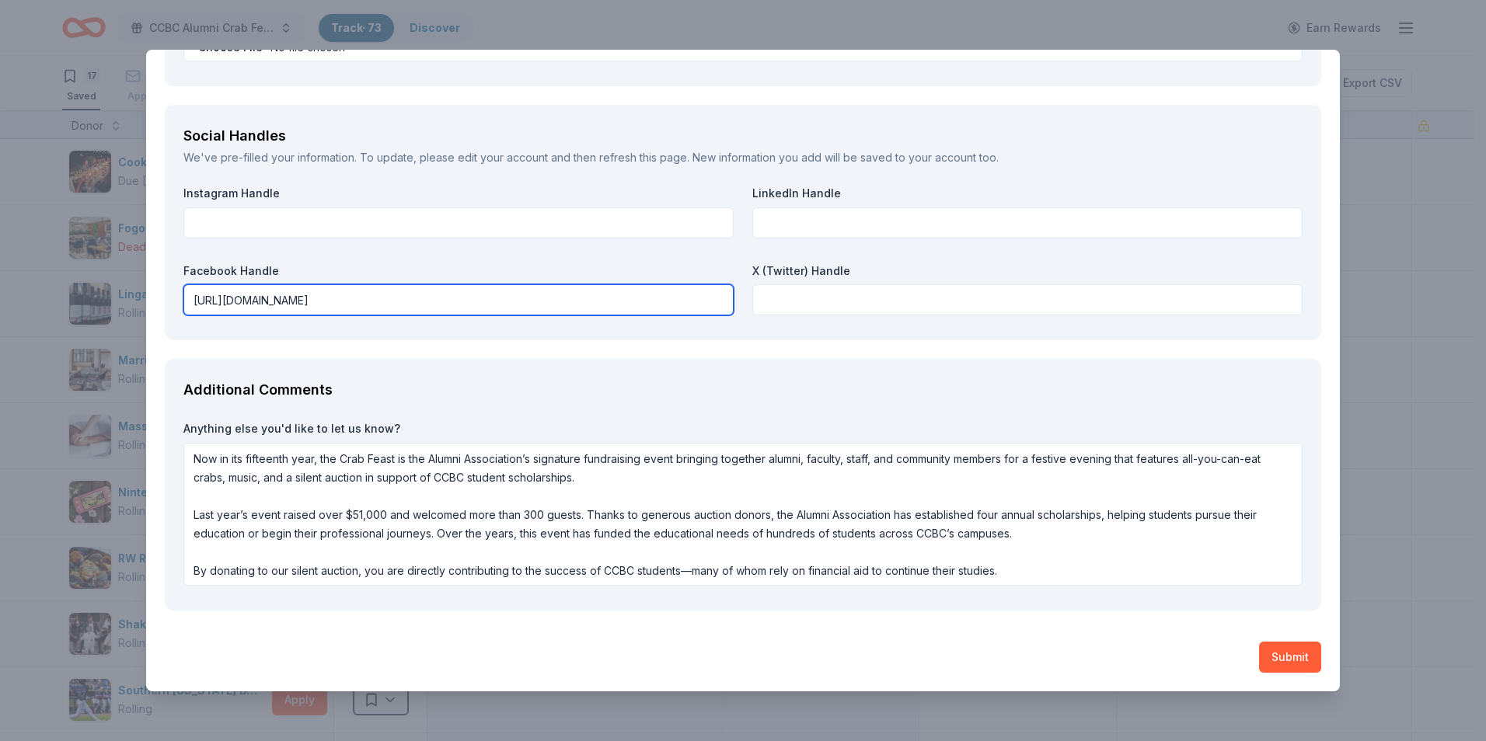
type input "https://www.facebook.com/search/top?q=ccbc%20alumni"
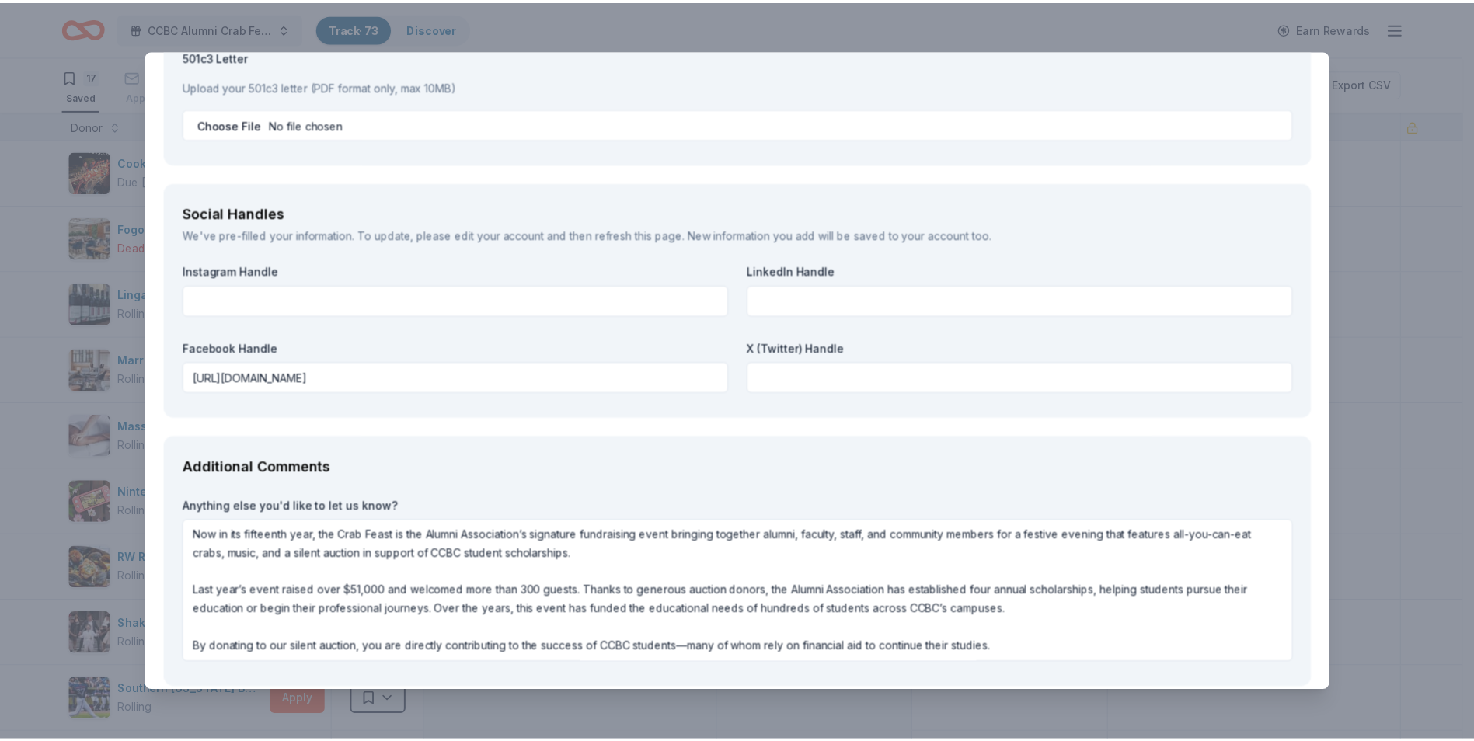
scroll to position [1734, 0]
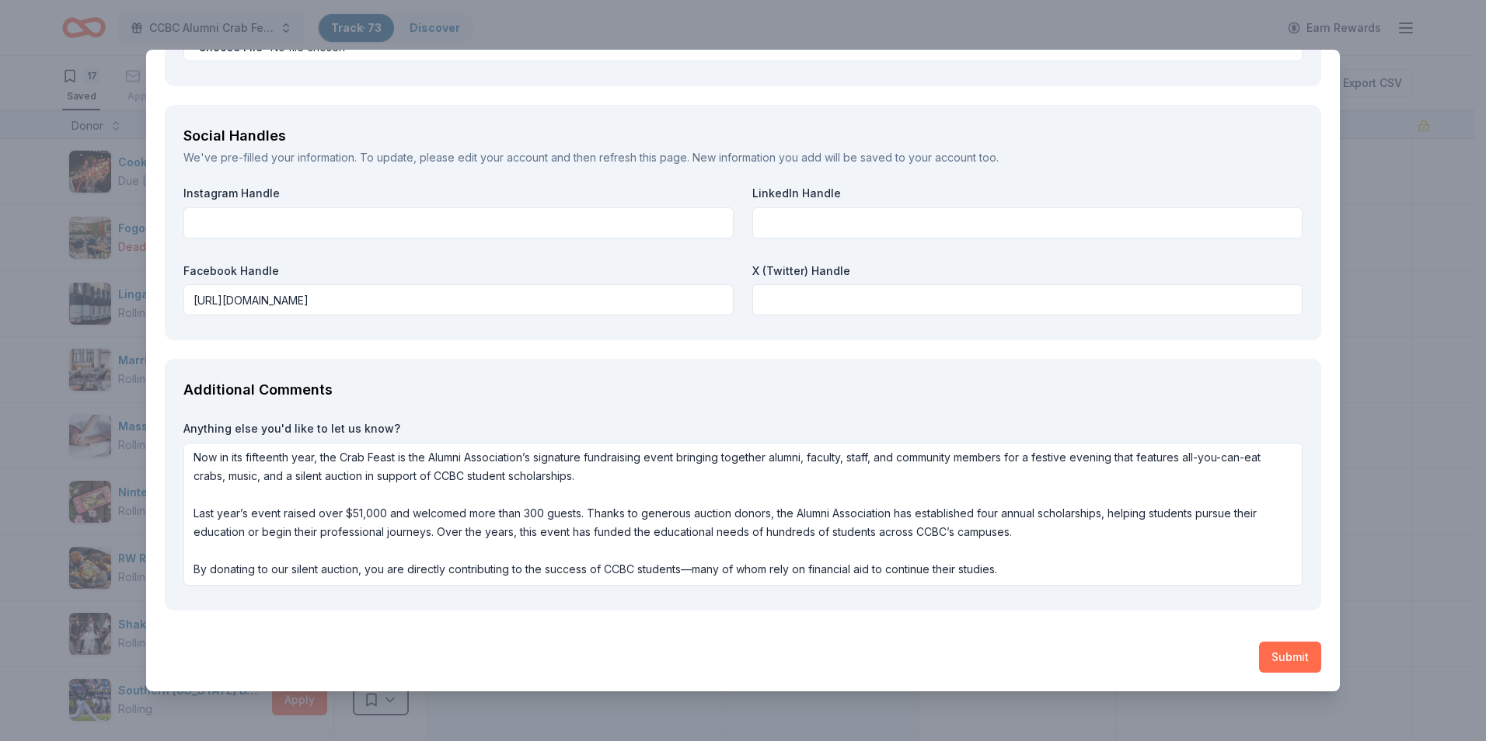
click at [1276, 657] on button "Submit" at bounding box center [1290, 657] width 62 height 31
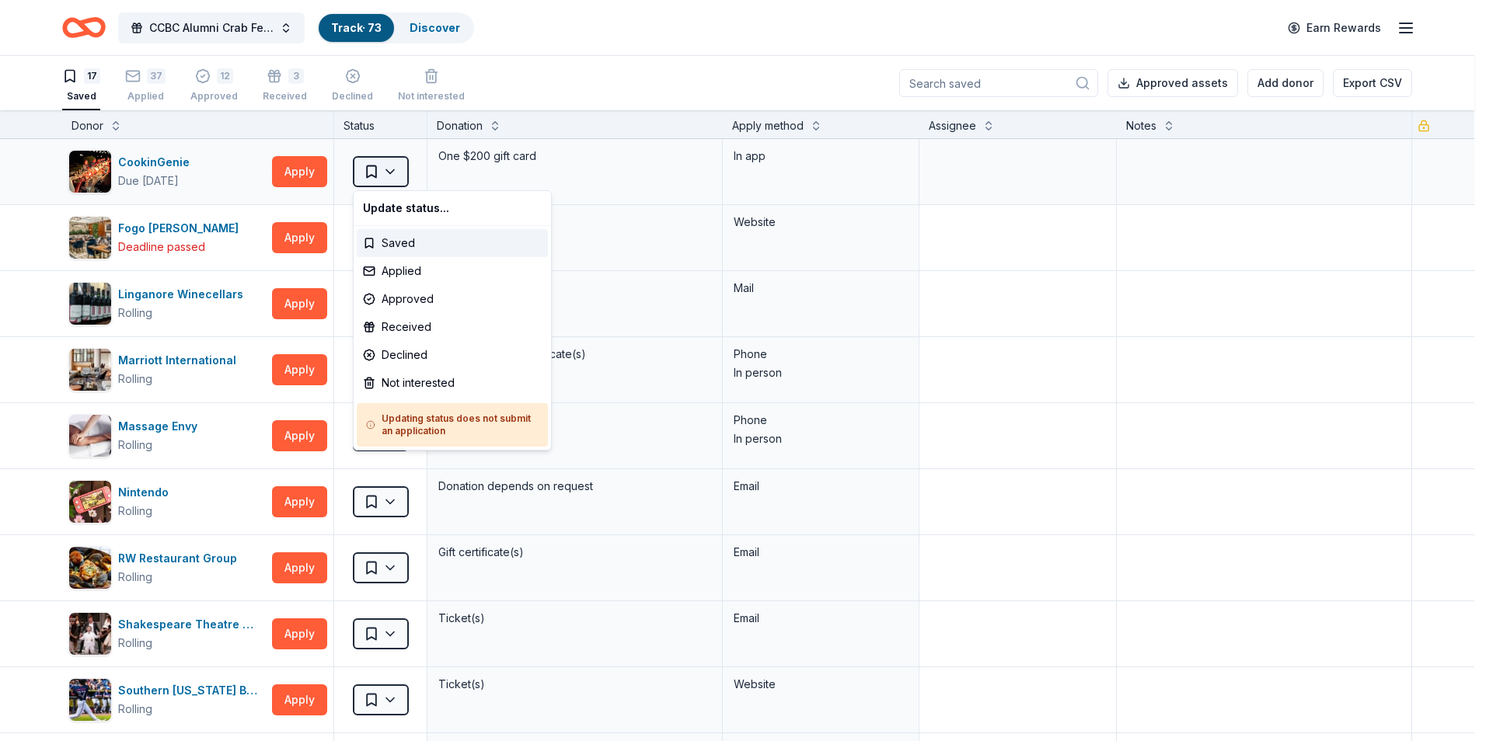
click at [389, 165] on html "CCBC Alumni Crab Feast 2025 Track · 73 Discover Earn Rewards 17 Saved 37 Applie…" at bounding box center [743, 370] width 1486 height 741
click at [403, 266] on div "Applied" at bounding box center [452, 271] width 191 height 28
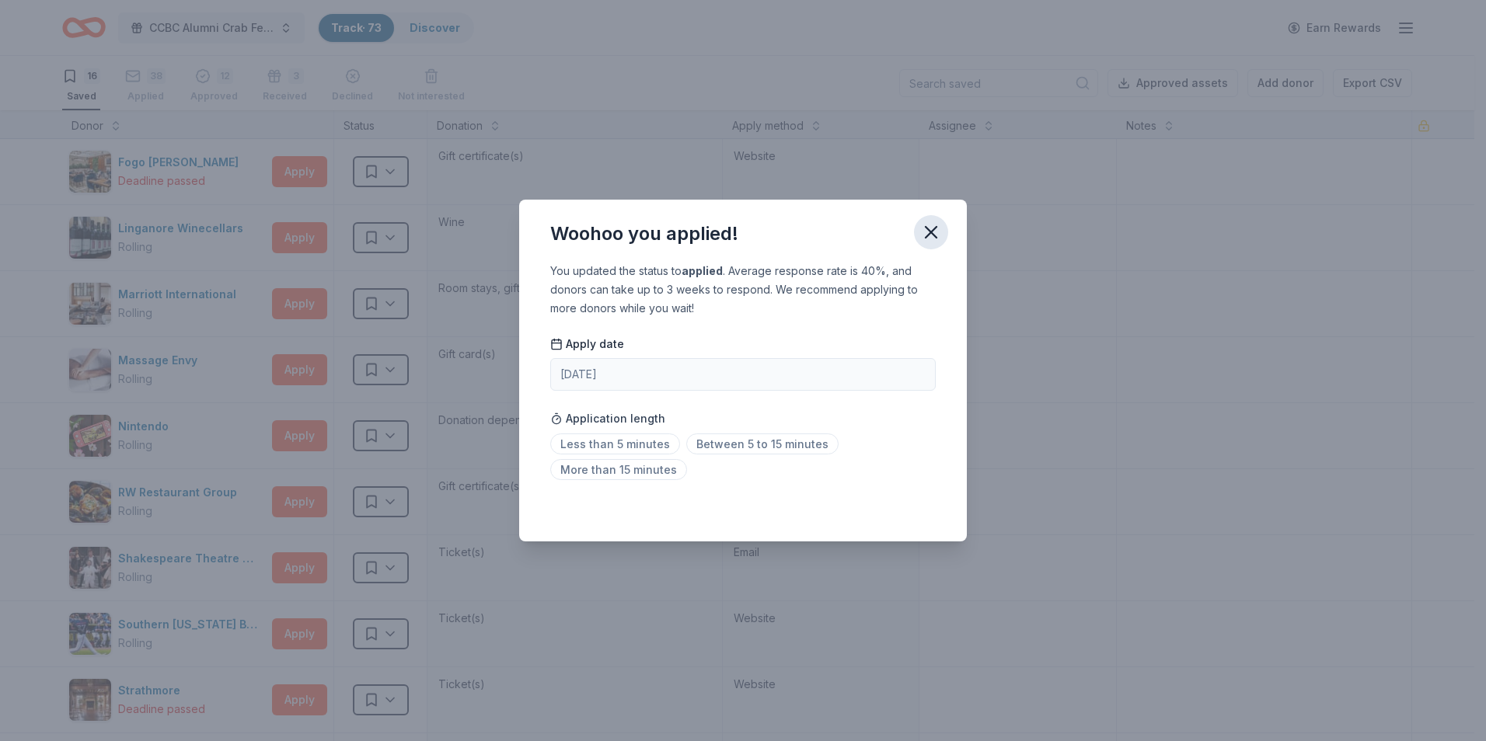
click at [935, 229] on icon "button" at bounding box center [931, 232] width 22 height 22
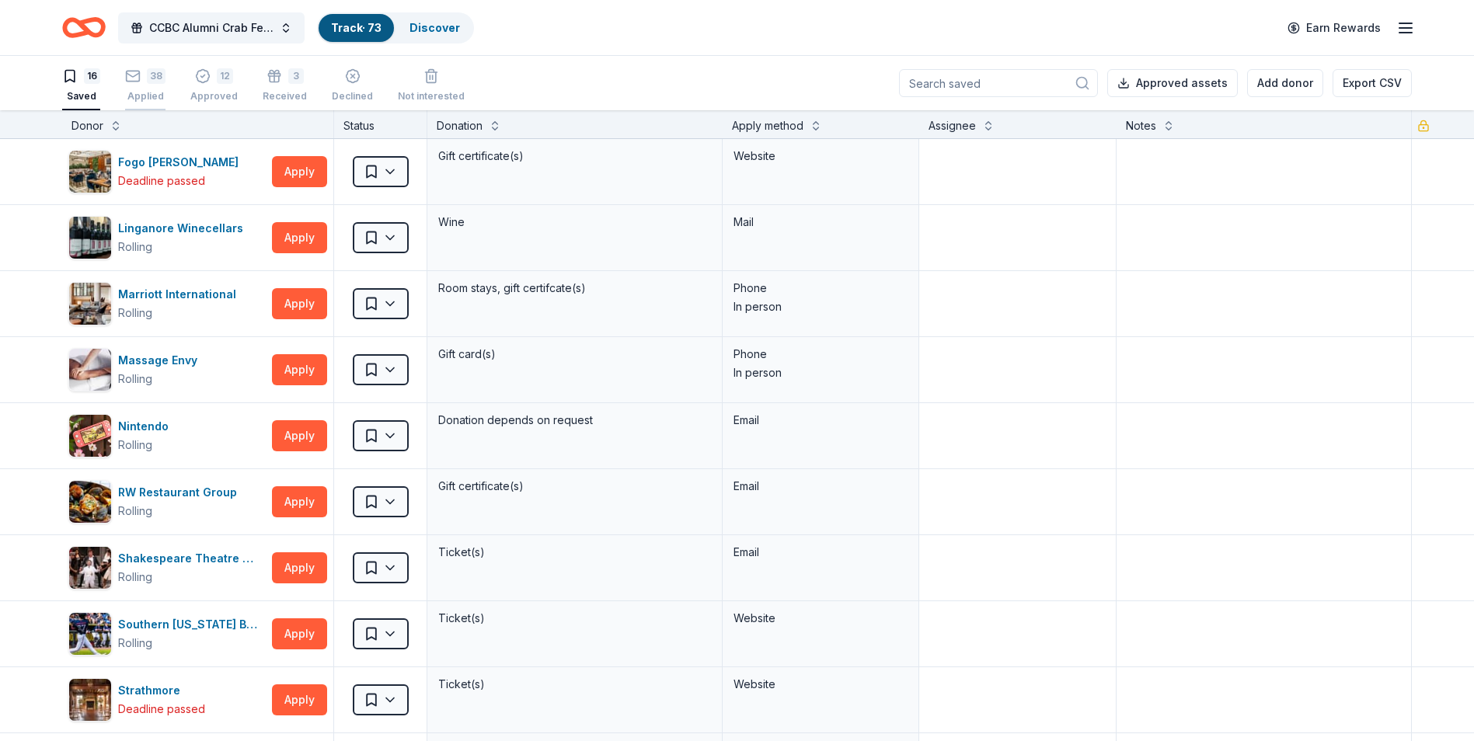
click at [139, 72] on rect "button" at bounding box center [133, 67] width 13 height 10
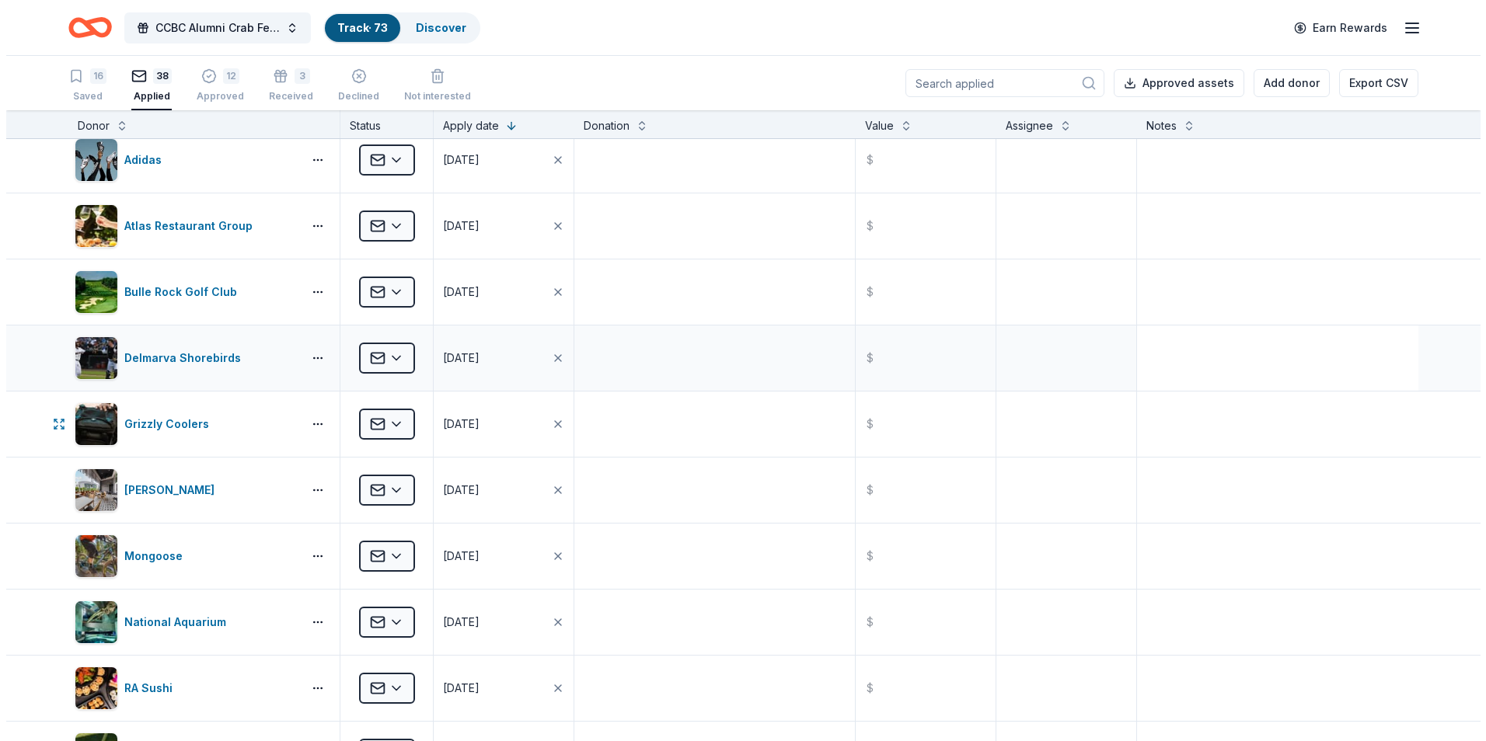
scroll to position [155, 0]
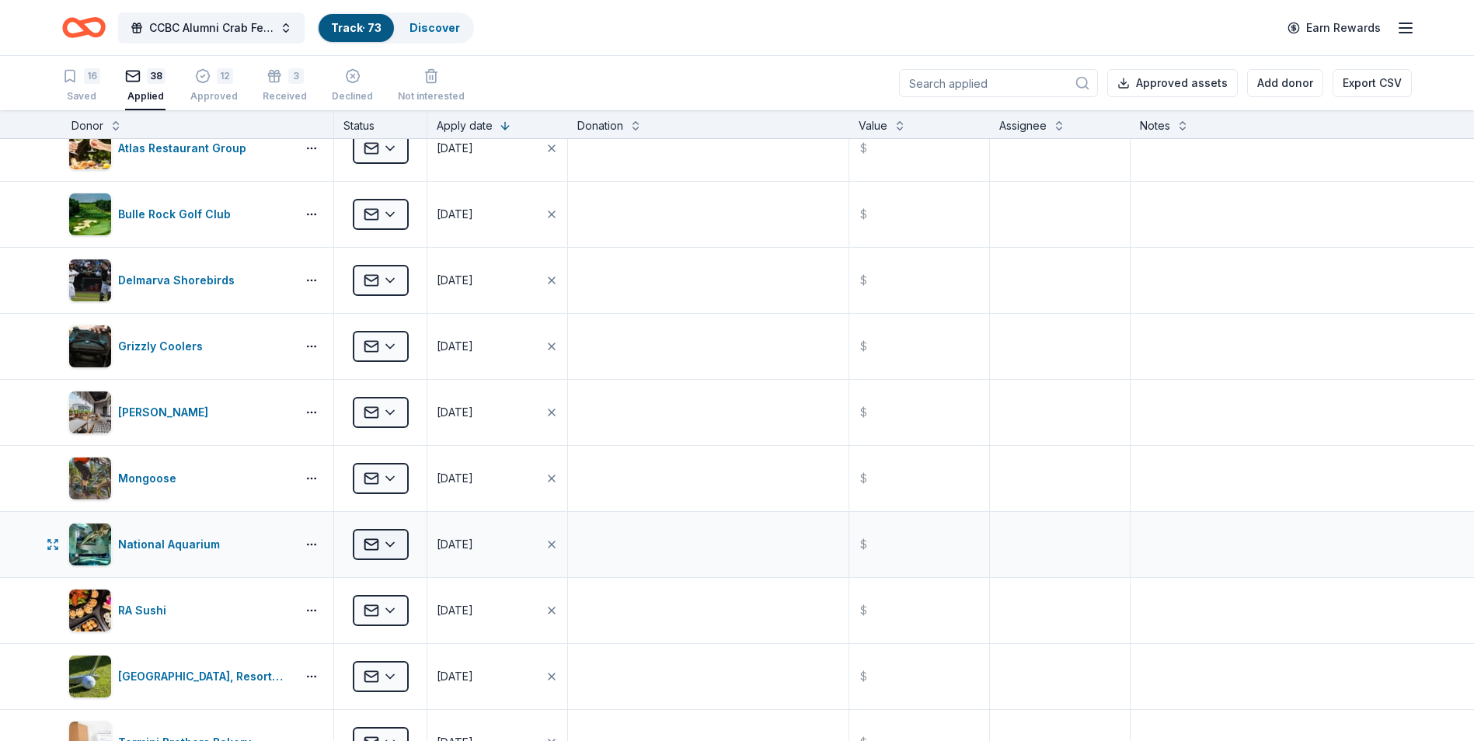
click at [392, 539] on html "CCBC Alumni Crab Feast 2025 Track · 73 Discover Earn Rewards 16 Saved 38 Applie…" at bounding box center [737, 370] width 1474 height 741
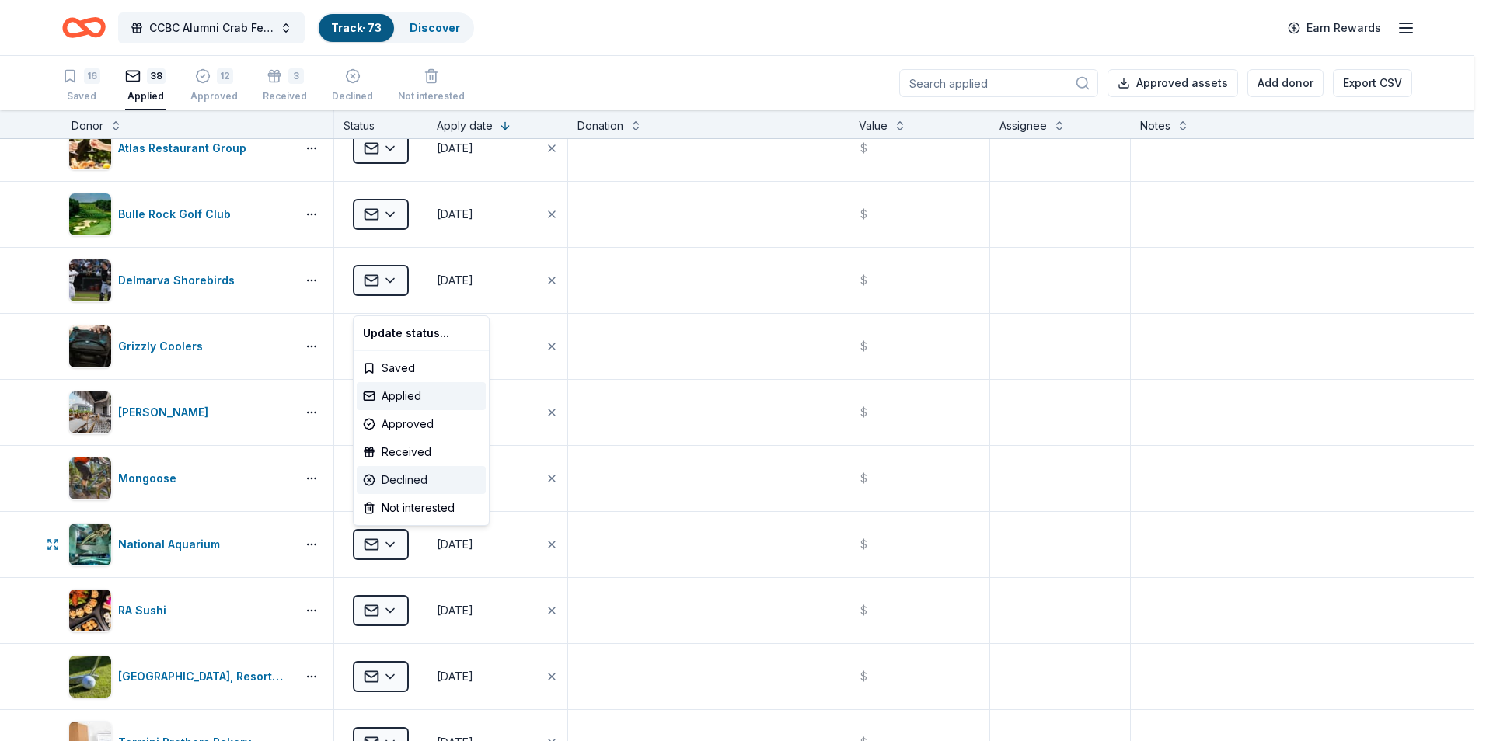
click at [425, 482] on div "Declined" at bounding box center [421, 480] width 129 height 28
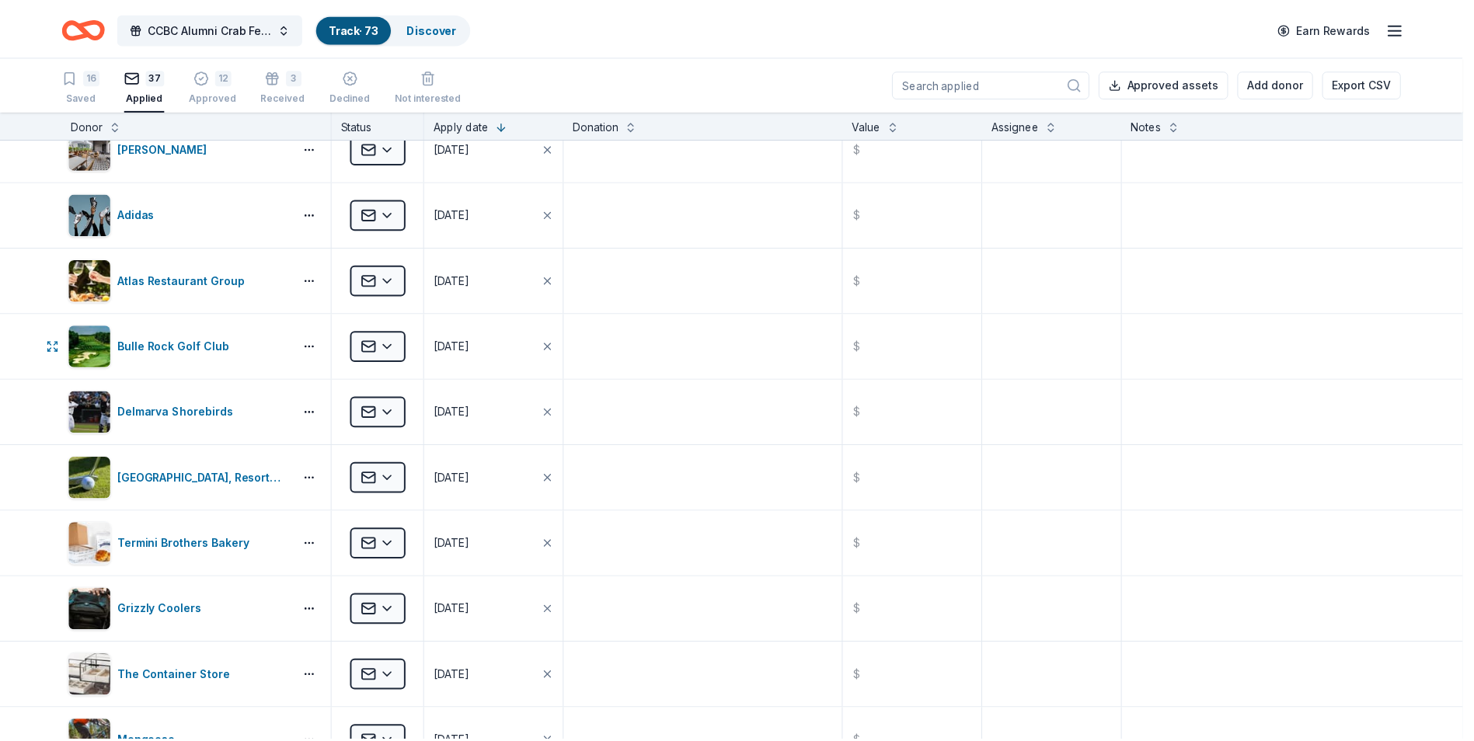
scroll to position [0, 0]
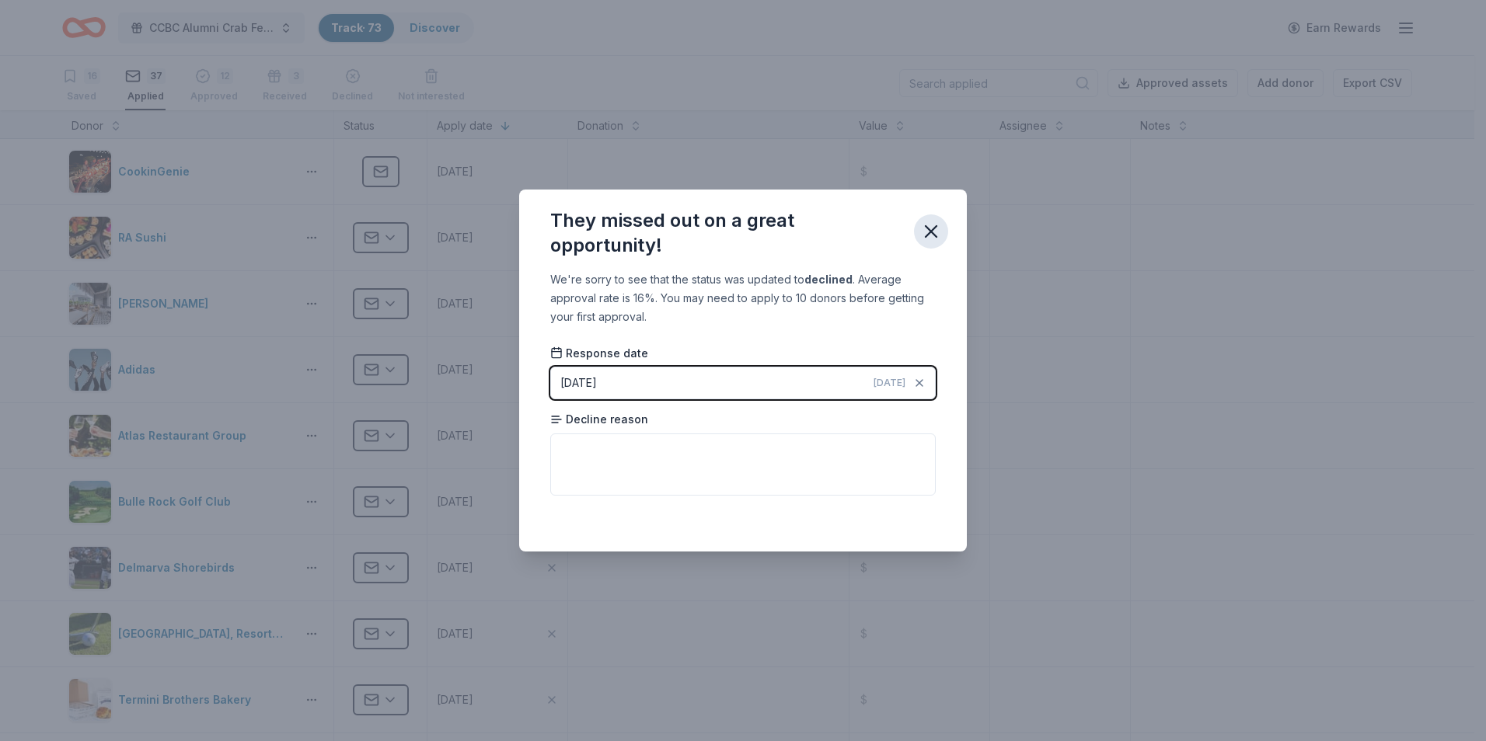
click at [932, 230] on icon "button" at bounding box center [930, 231] width 11 height 11
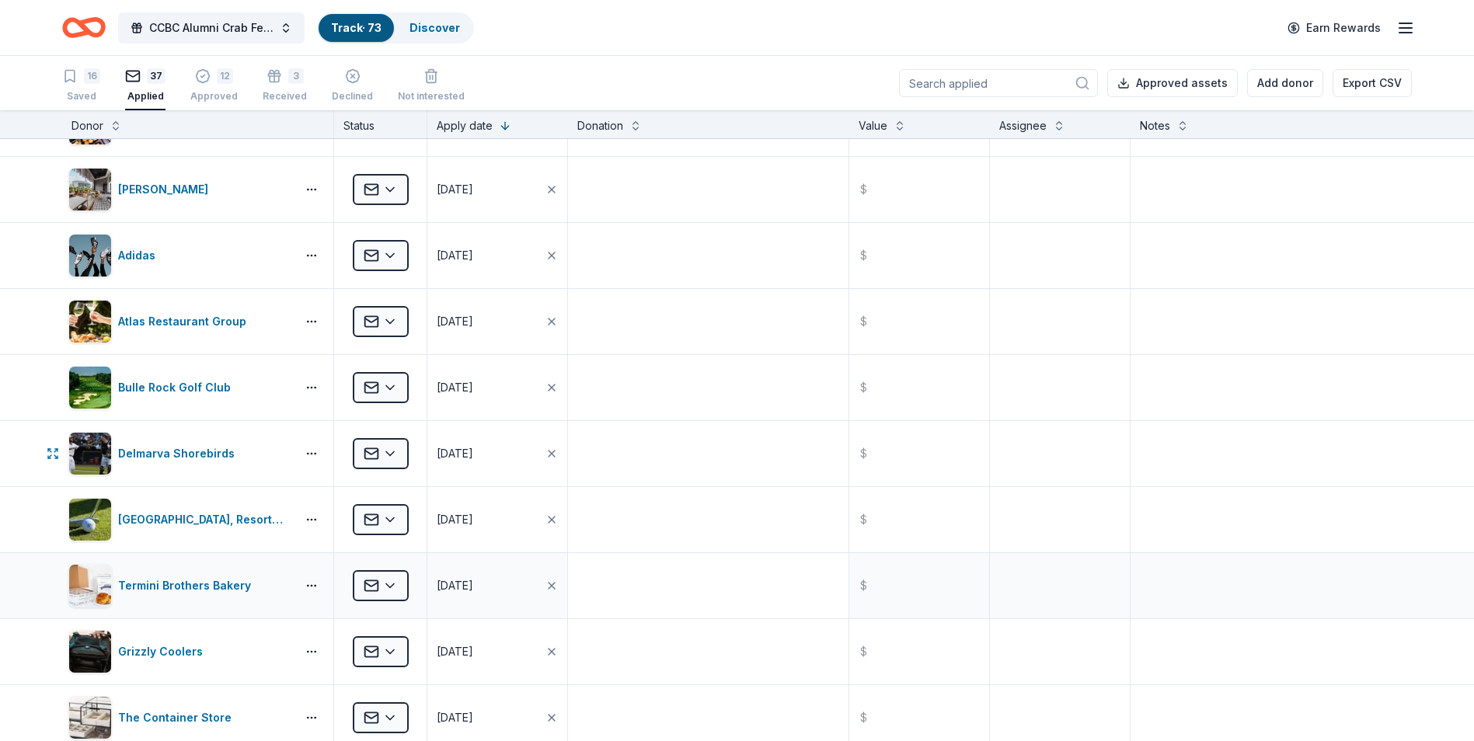
scroll to position [155, 0]
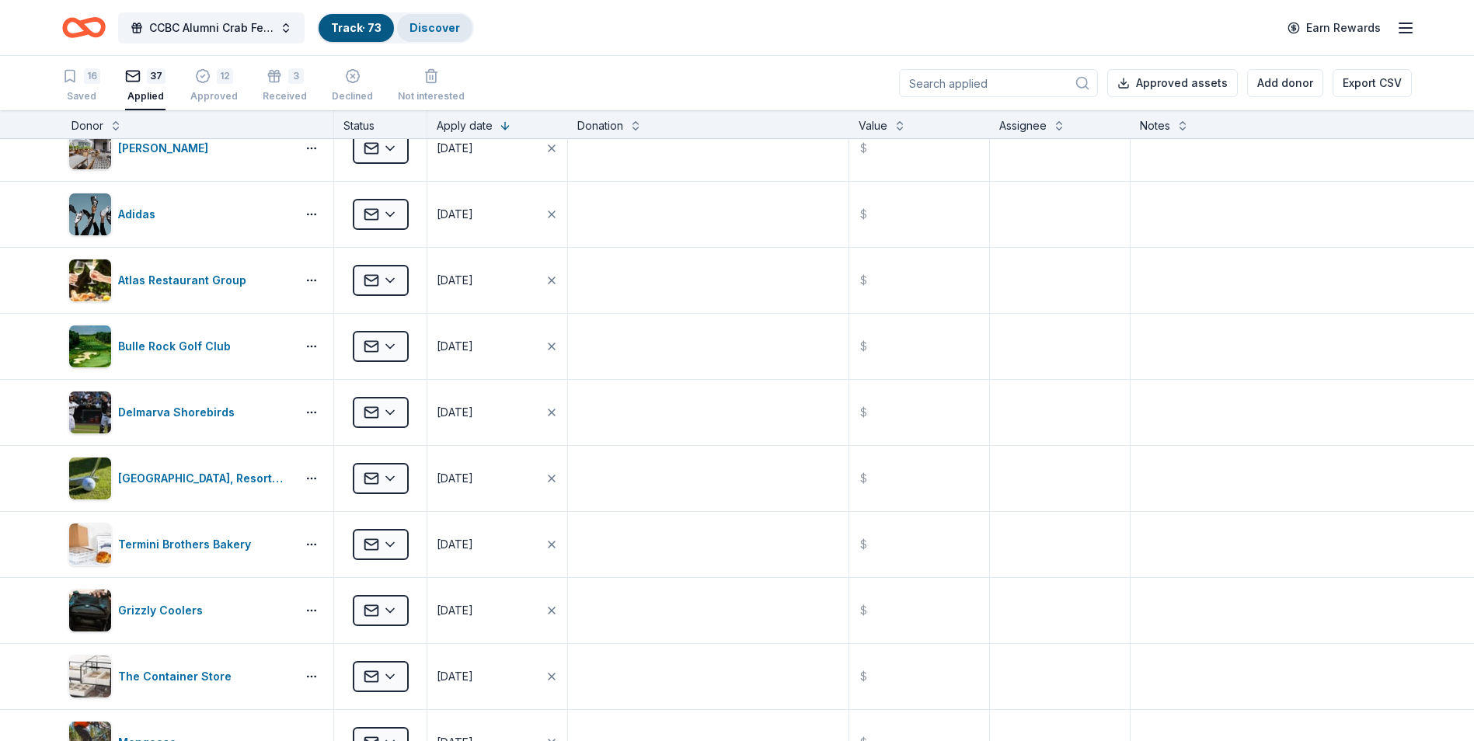
click at [433, 26] on link "Discover" at bounding box center [434, 27] width 51 height 13
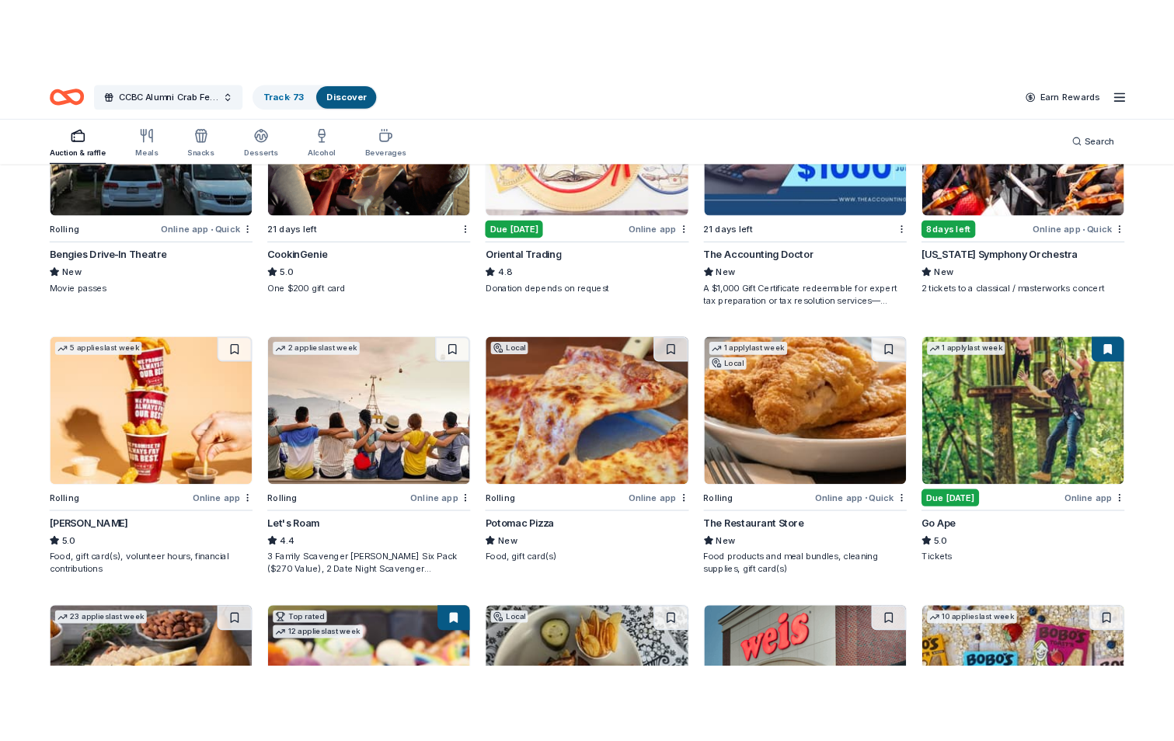
scroll to position [388, 0]
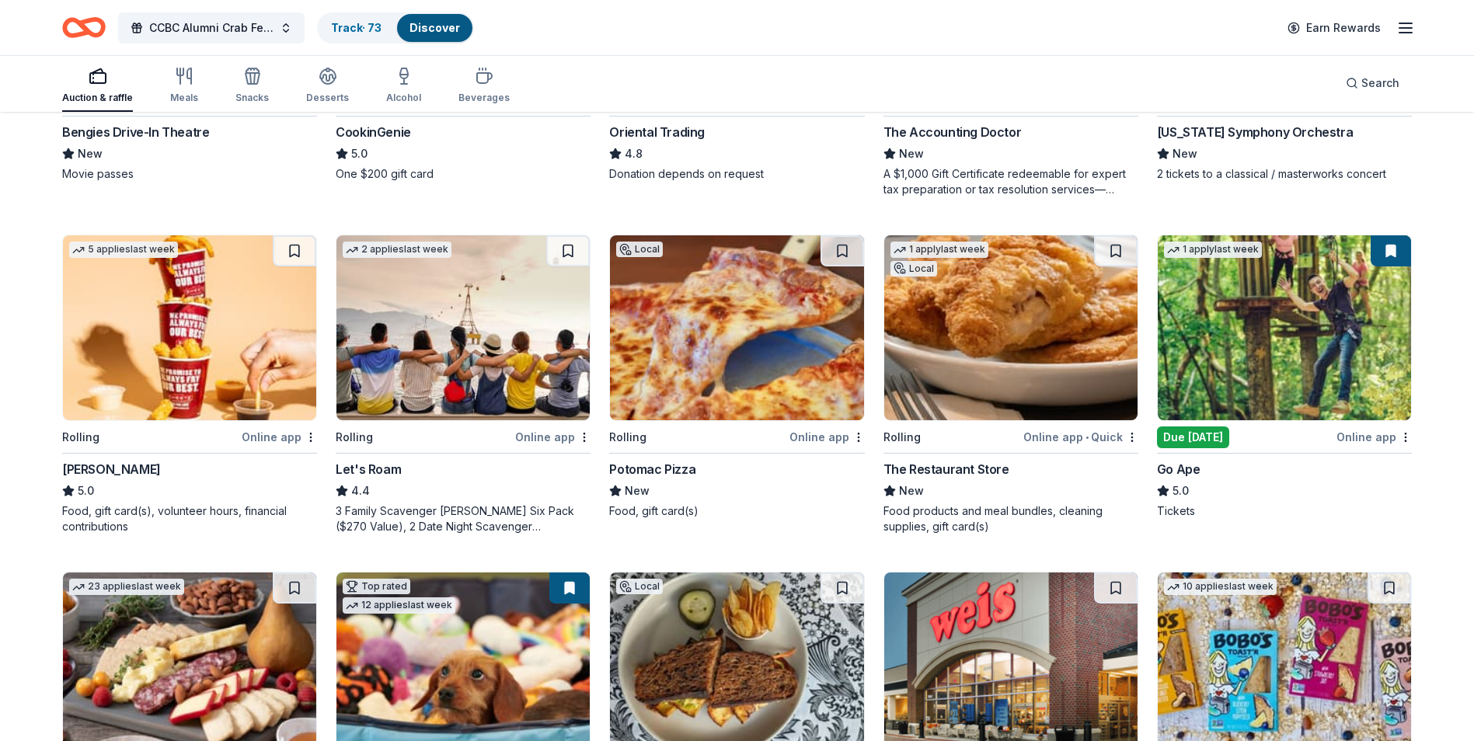
click at [472, 358] on img at bounding box center [462, 327] width 253 height 185
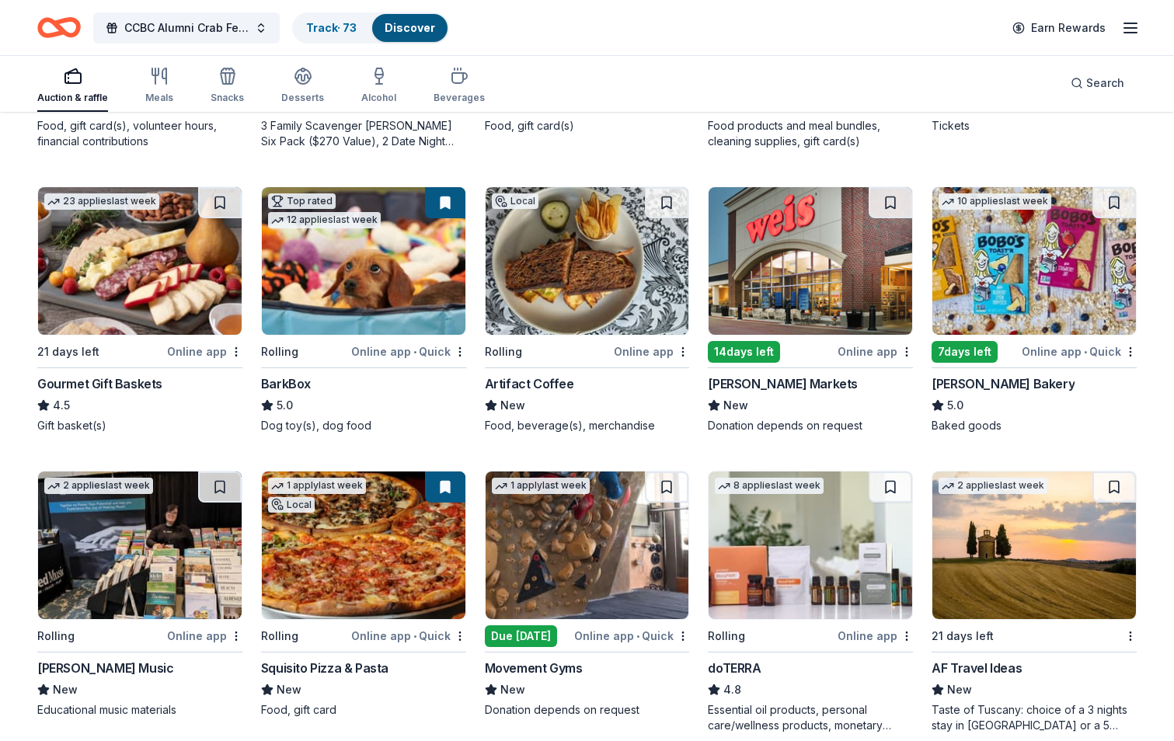
scroll to position [777, 0]
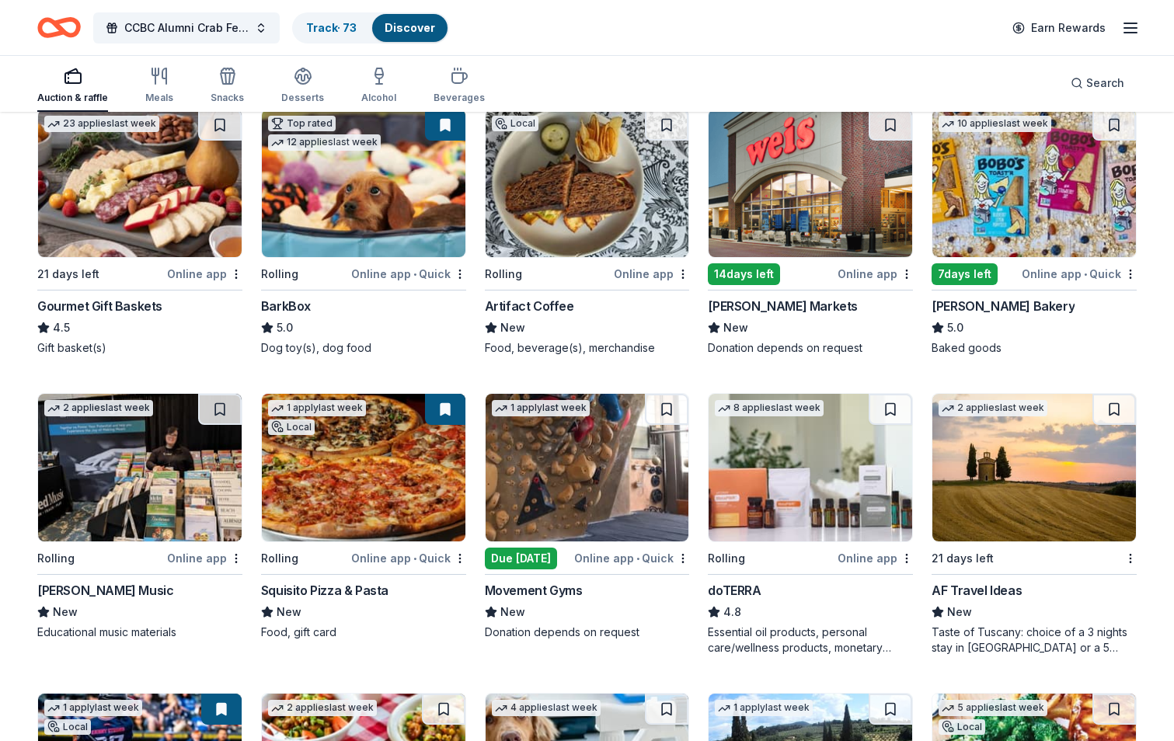
click at [1036, 514] on img at bounding box center [1034, 468] width 204 height 148
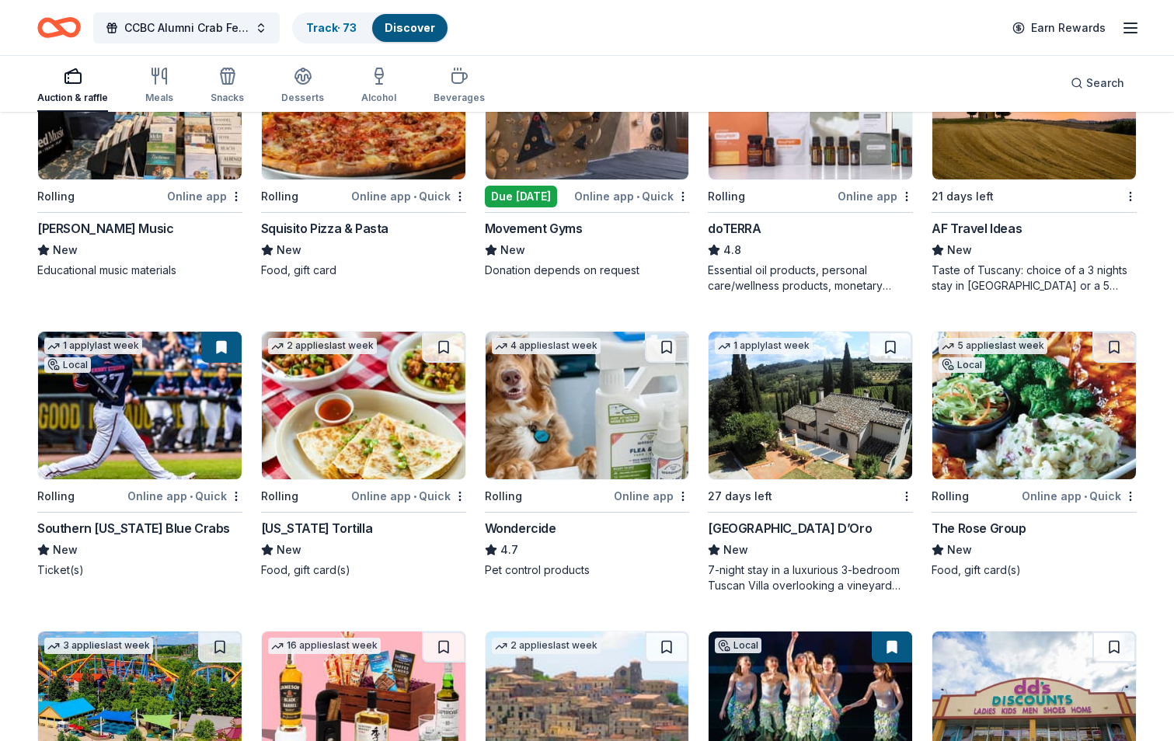
scroll to position [1165, 0]
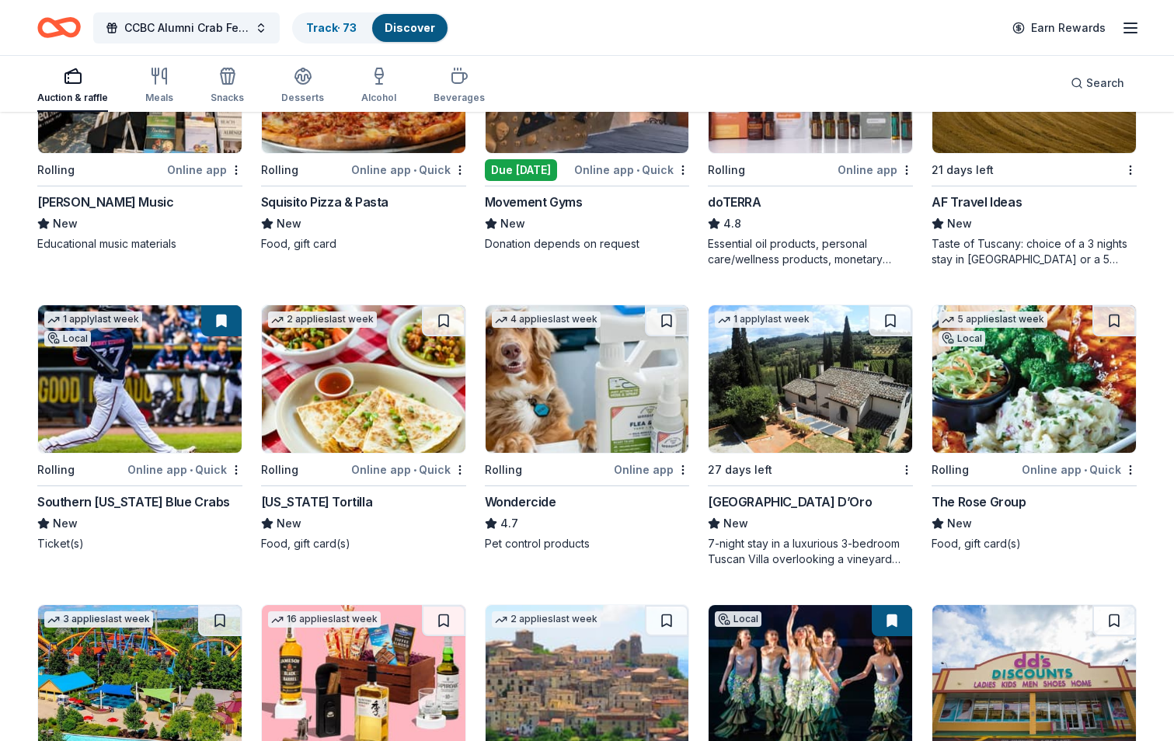
click at [795, 462] on div "27 days left" at bounding box center [801, 469] width 186 height 19
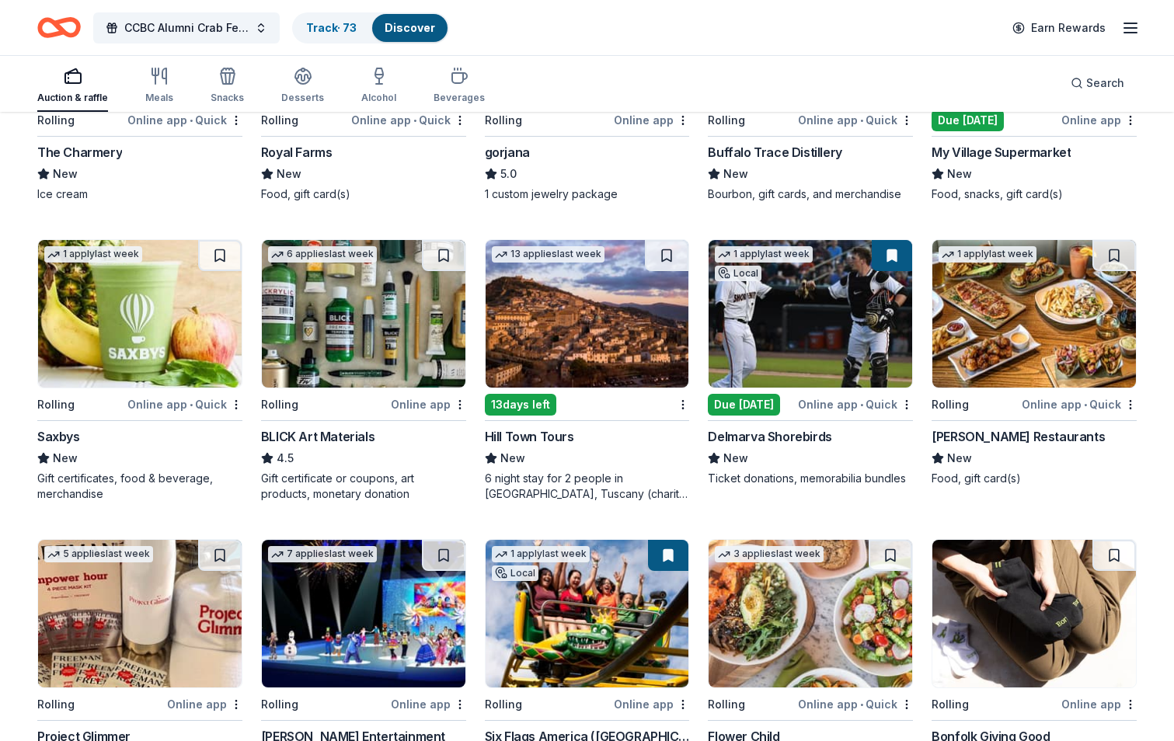
scroll to position [2792, 0]
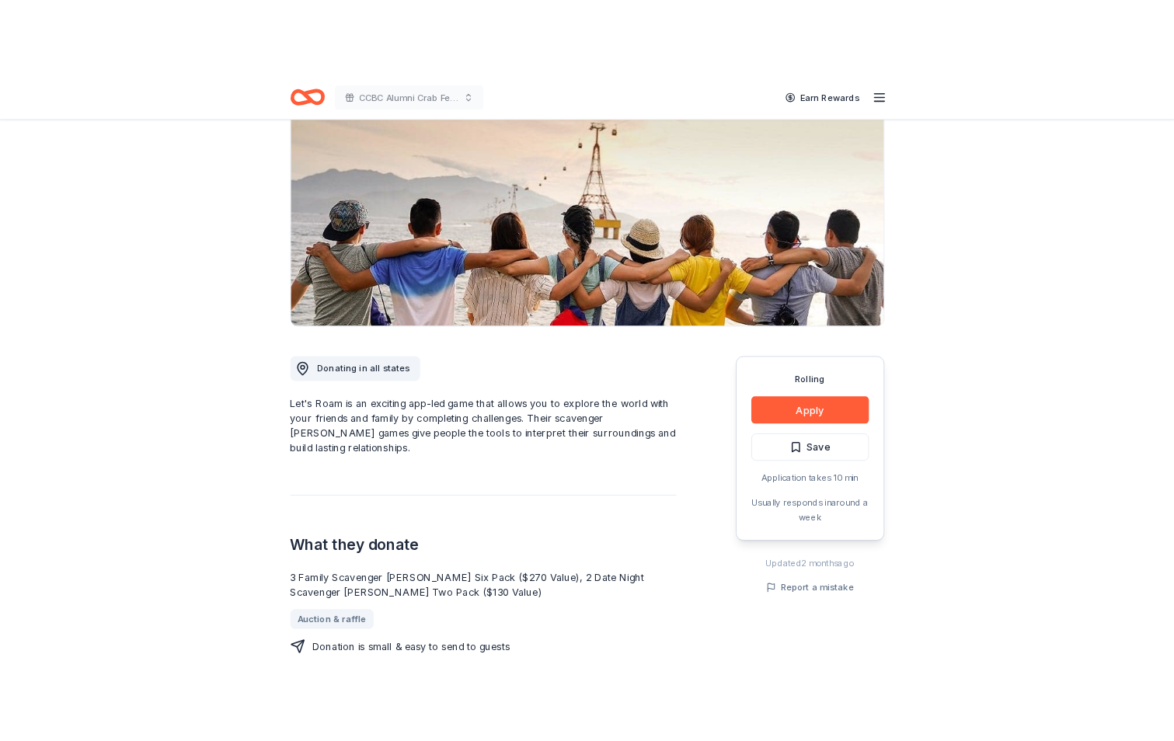
scroll to position [233, 0]
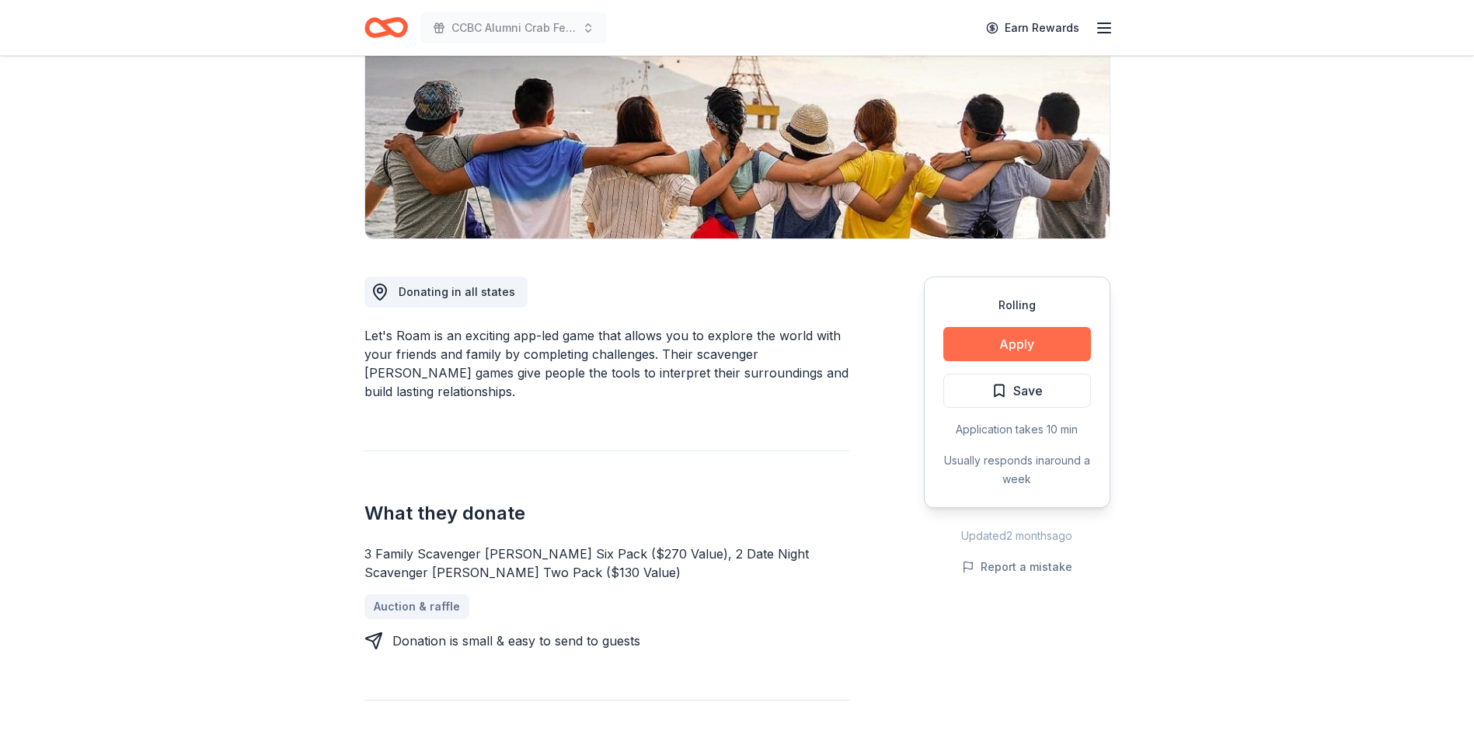
click at [1008, 339] on button "Apply" at bounding box center [1017, 344] width 148 height 34
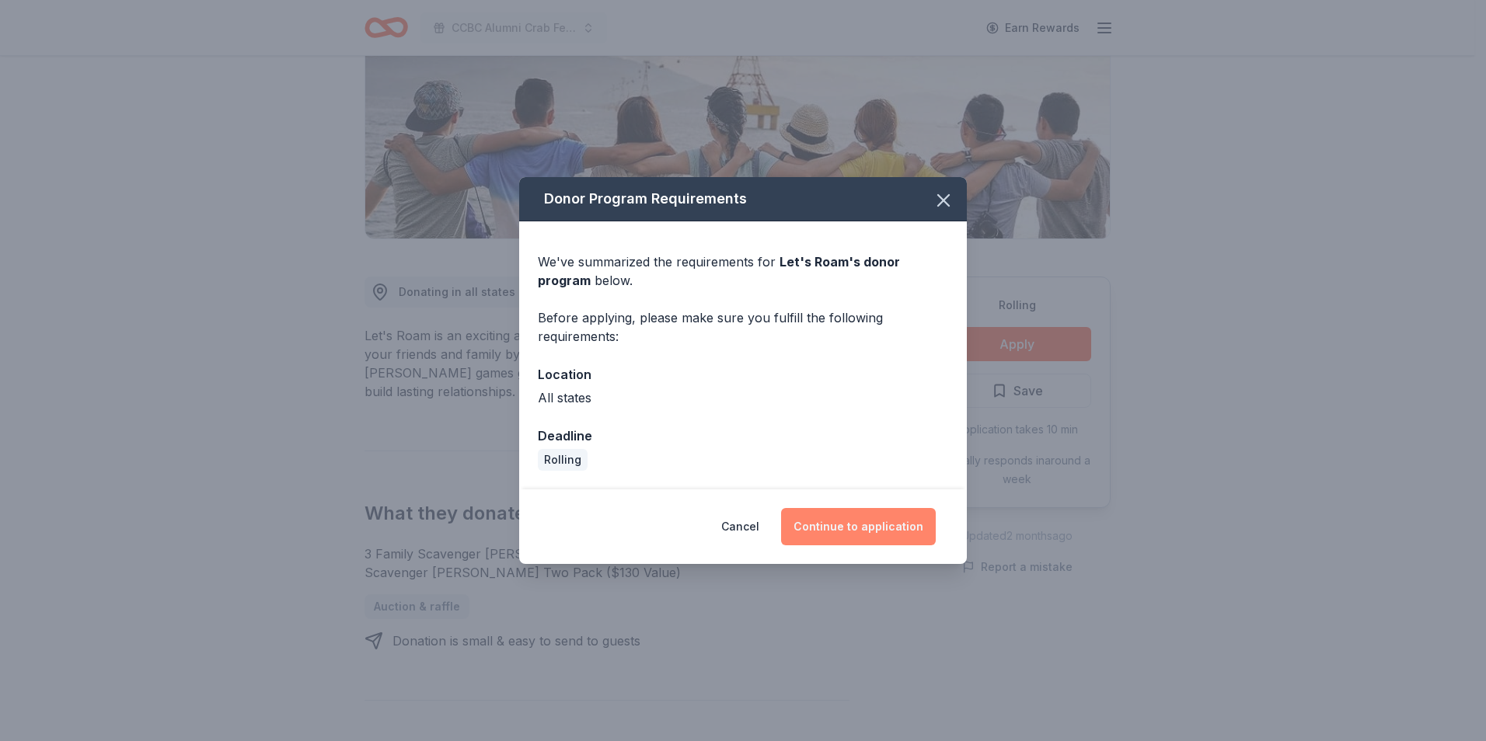
click at [873, 515] on button "Continue to application" at bounding box center [858, 526] width 155 height 37
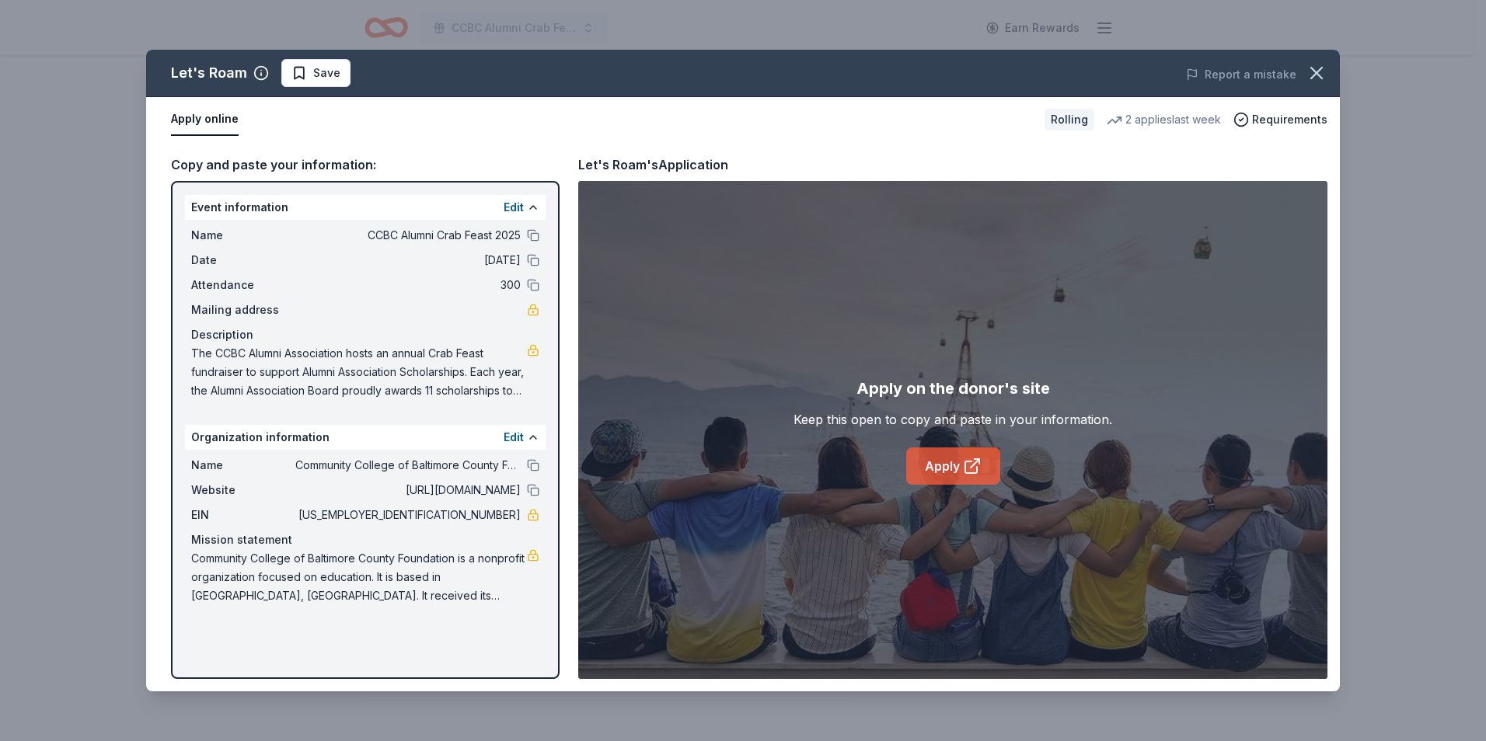
click at [937, 468] on link "Apply" at bounding box center [953, 466] width 94 height 37
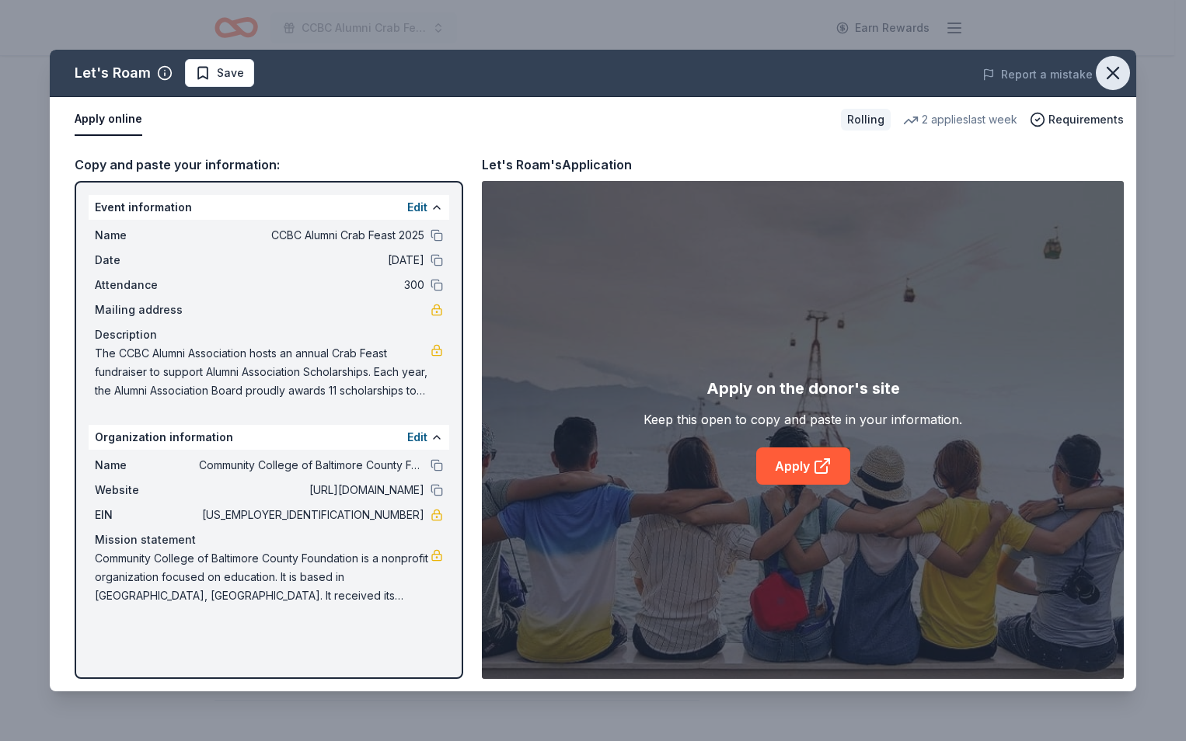
click at [1109, 70] on icon "button" at bounding box center [1112, 73] width 11 height 11
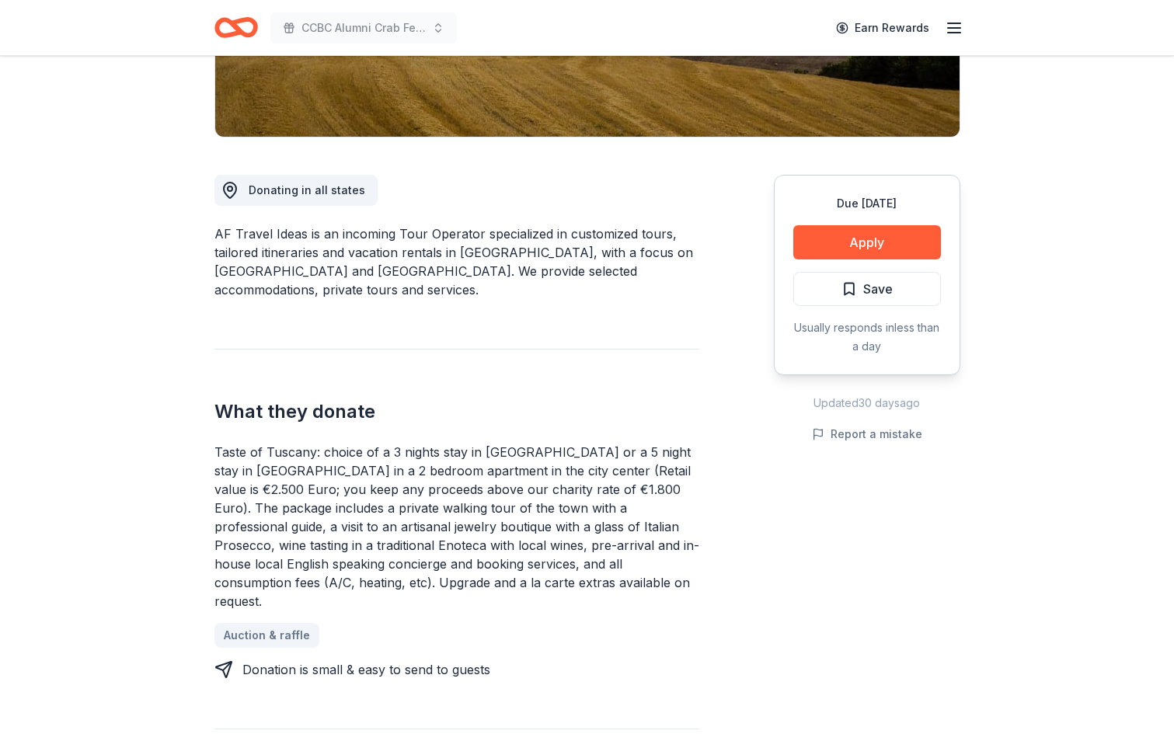
scroll to position [311, 0]
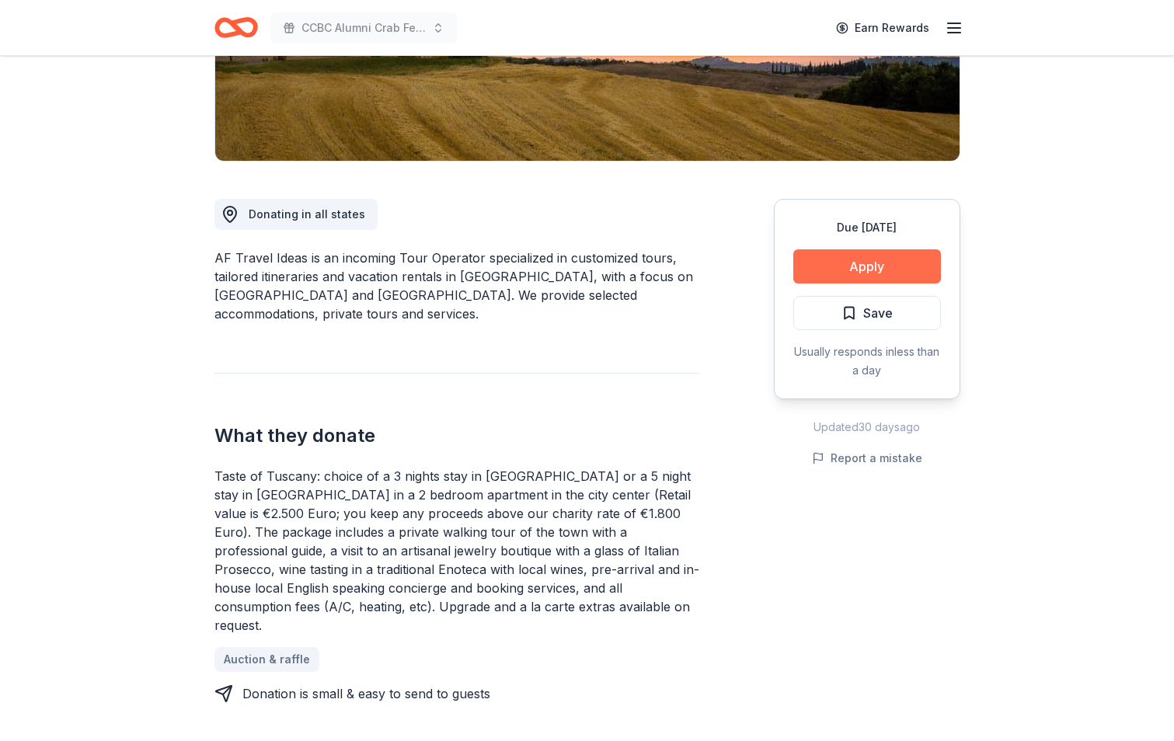
click at [864, 262] on button "Apply" at bounding box center [867, 266] width 148 height 34
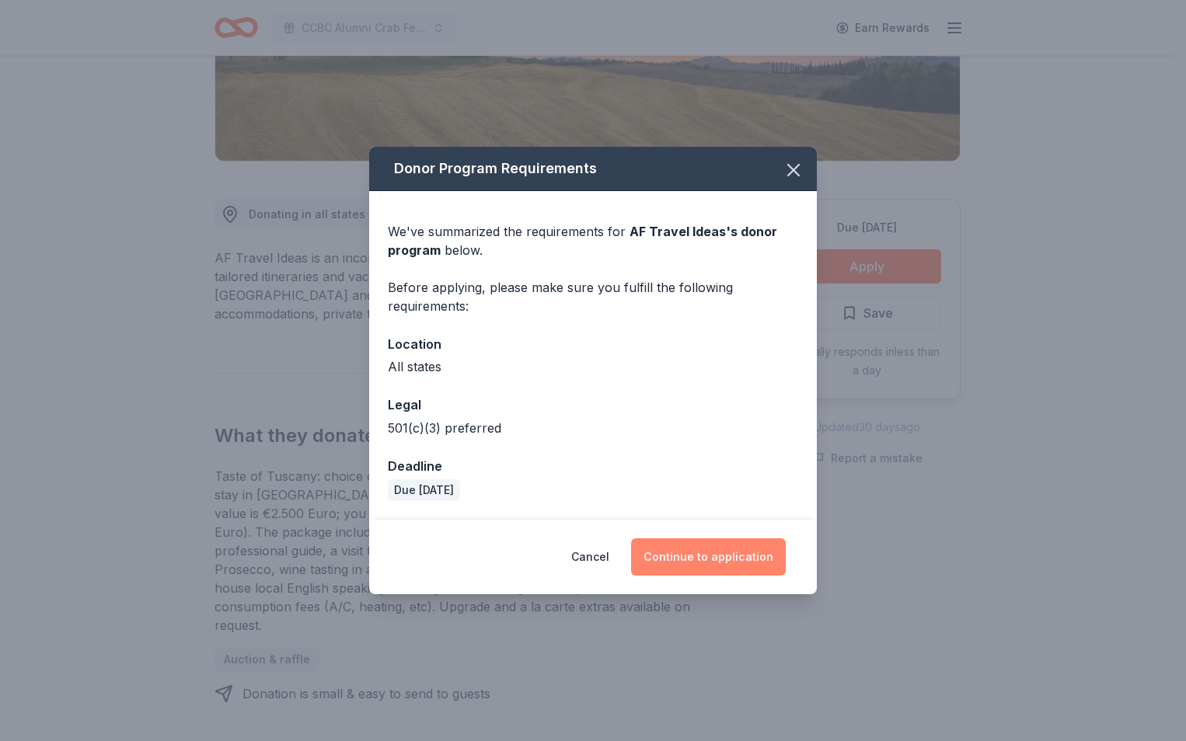
click at [709, 555] on button "Continue to application" at bounding box center [708, 556] width 155 height 37
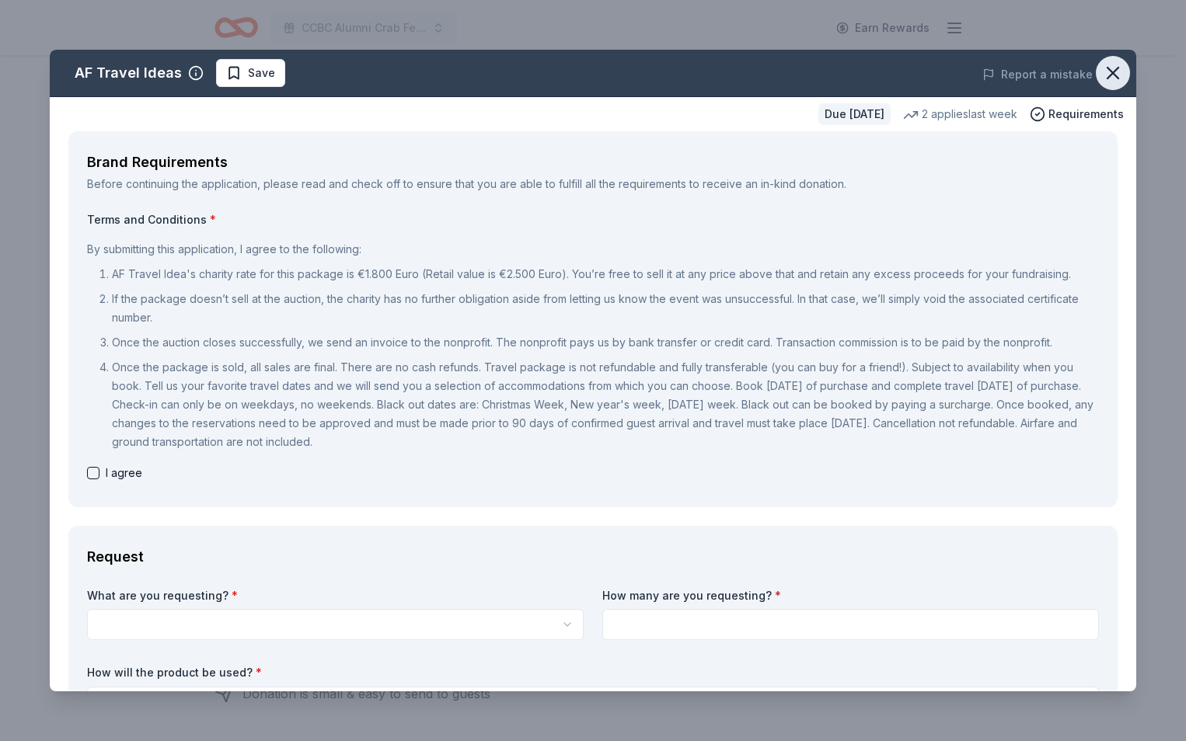
click at [1102, 71] on icon "button" at bounding box center [1113, 73] width 22 height 22
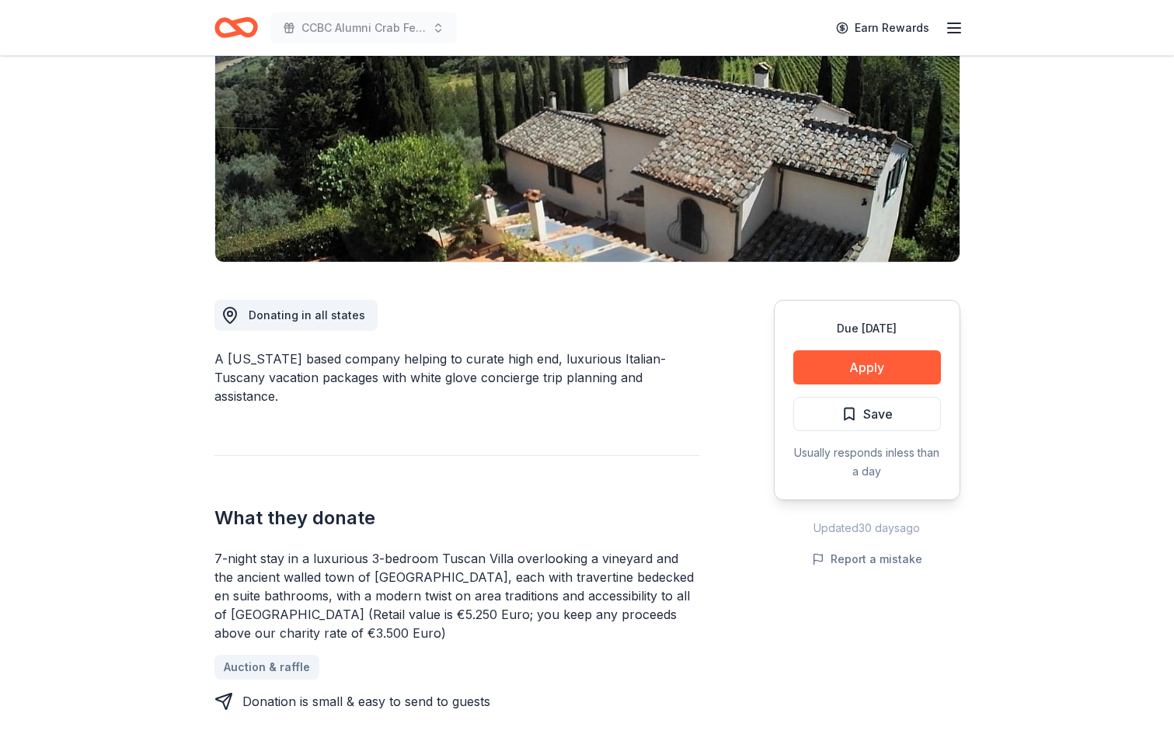
scroll to position [233, 0]
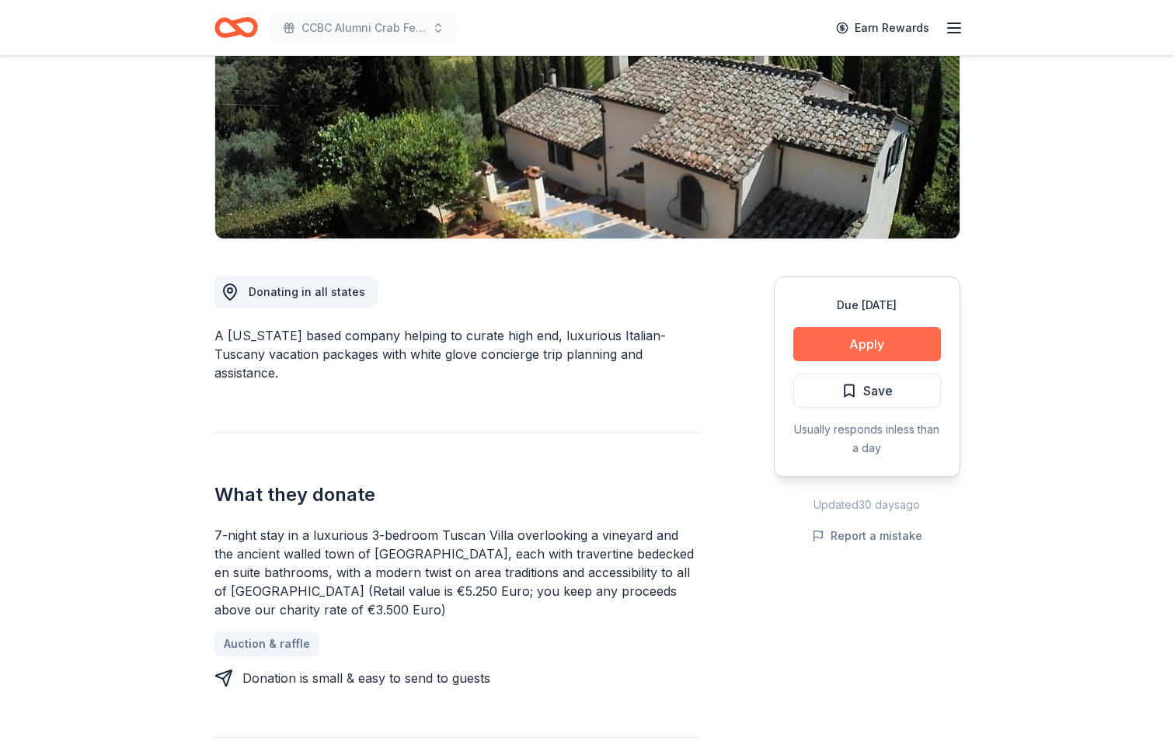
click at [893, 339] on button "Apply" at bounding box center [867, 344] width 148 height 34
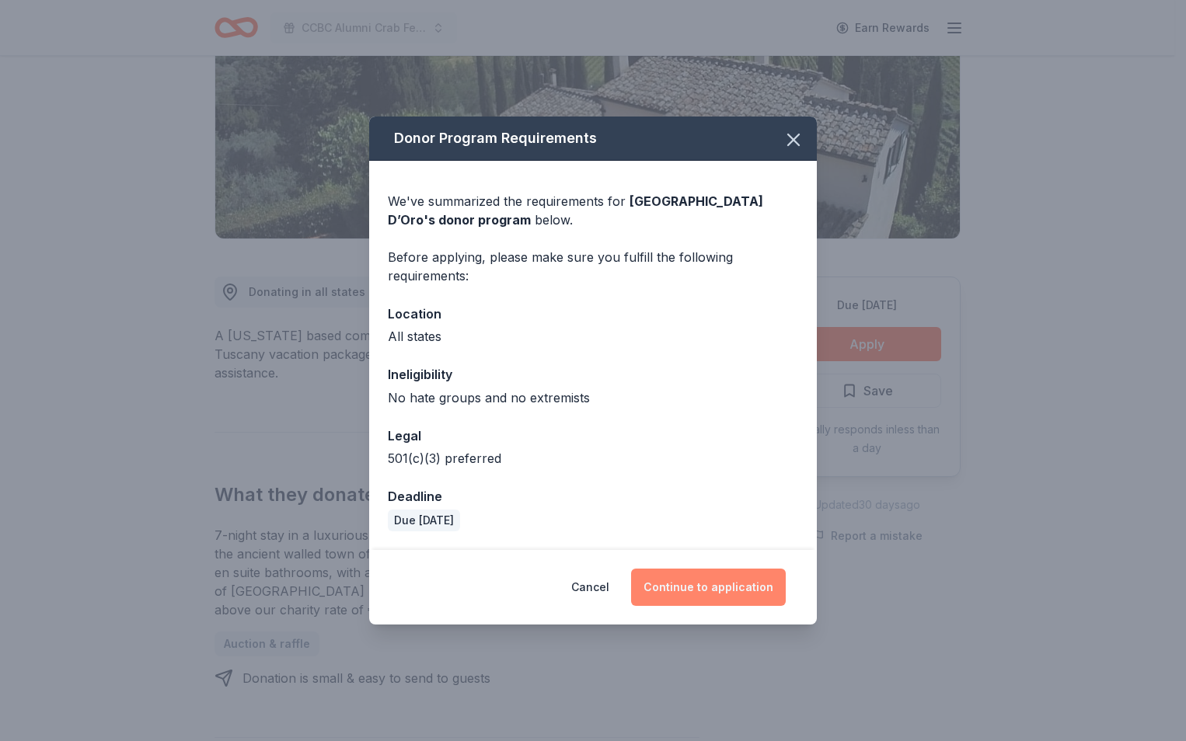
click at [731, 590] on button "Continue to application" at bounding box center [708, 587] width 155 height 37
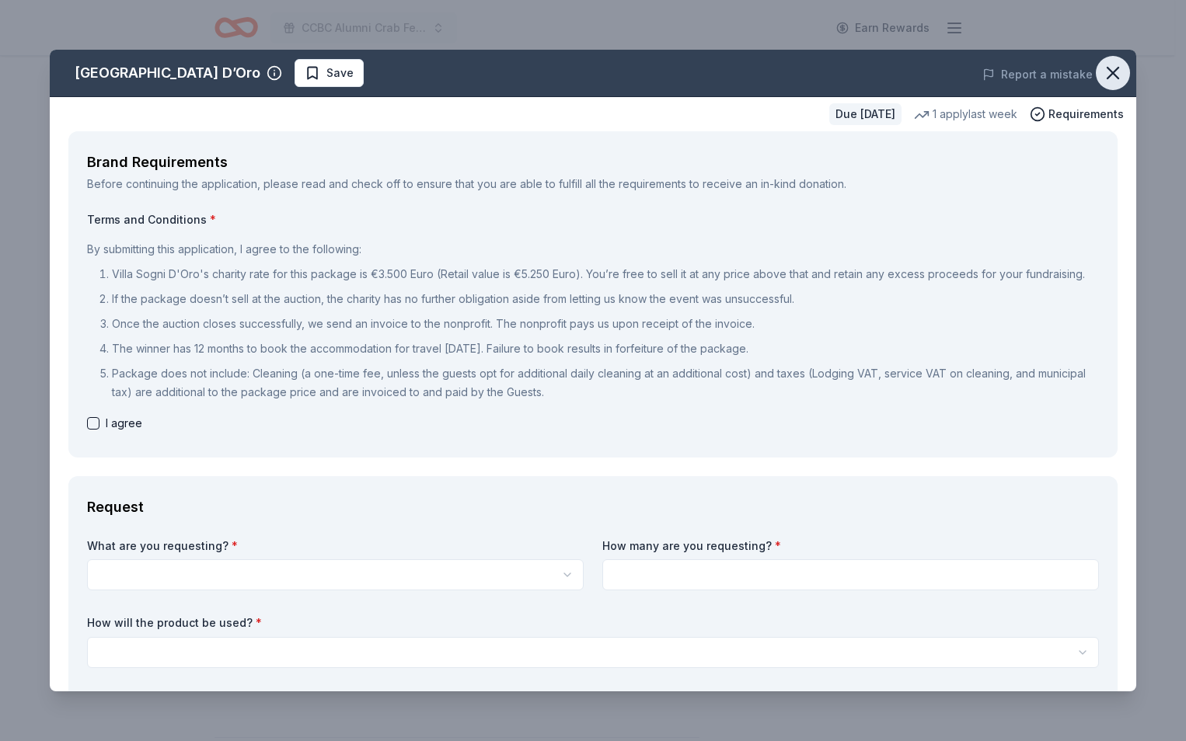
click at [1102, 65] on icon "button" at bounding box center [1113, 73] width 22 height 22
drag, startPoint x: 1101, startPoint y: 73, endPoint x: 838, endPoint y: 87, distance: 263.8
click at [1102, 75] on icon "button" at bounding box center [1113, 73] width 22 height 22
